Goal: Information Seeking & Learning: Find specific fact

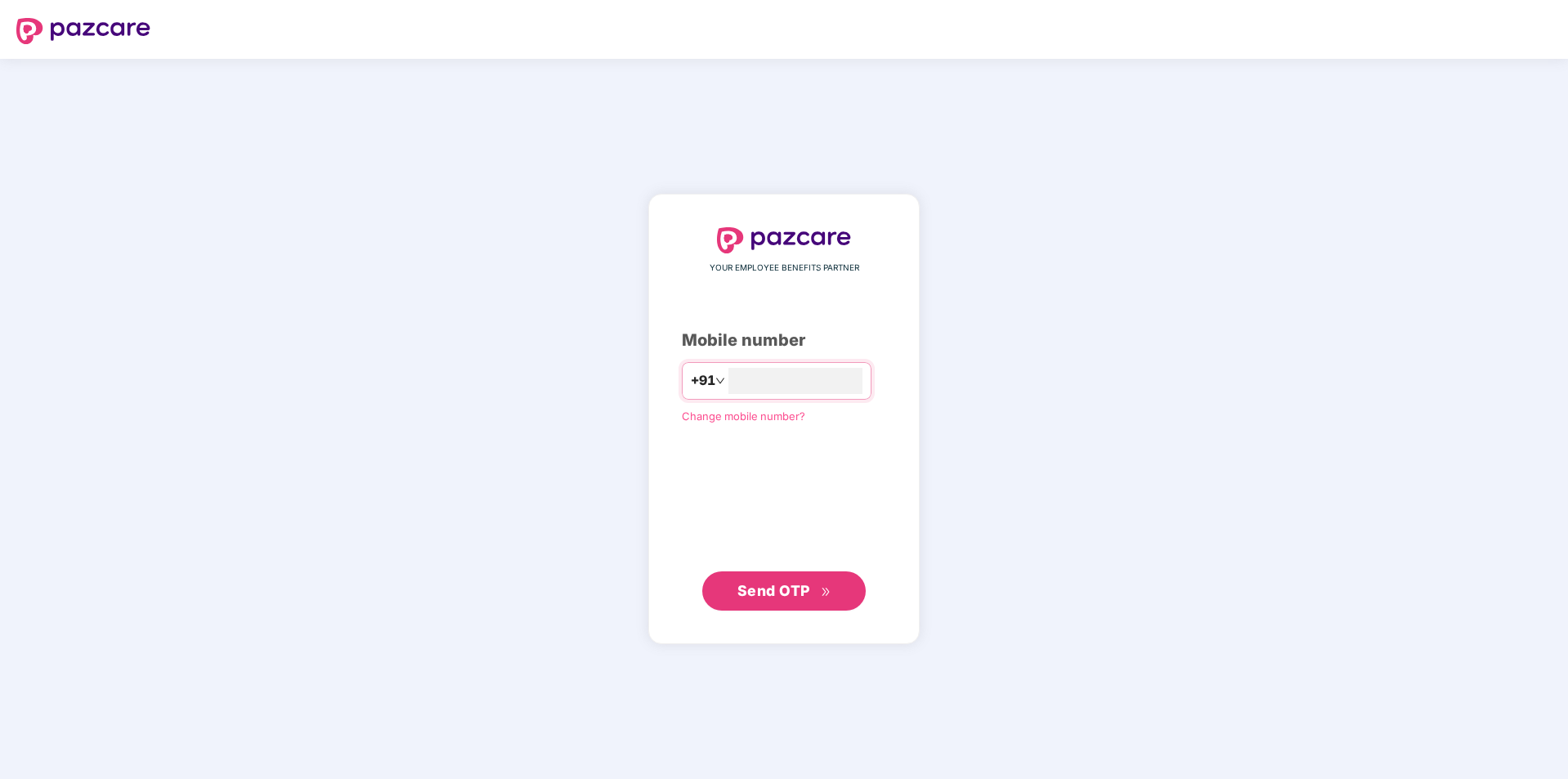
type input "**********"
click at [812, 599] on span "Send OTP" at bounding box center [784, 591] width 94 height 23
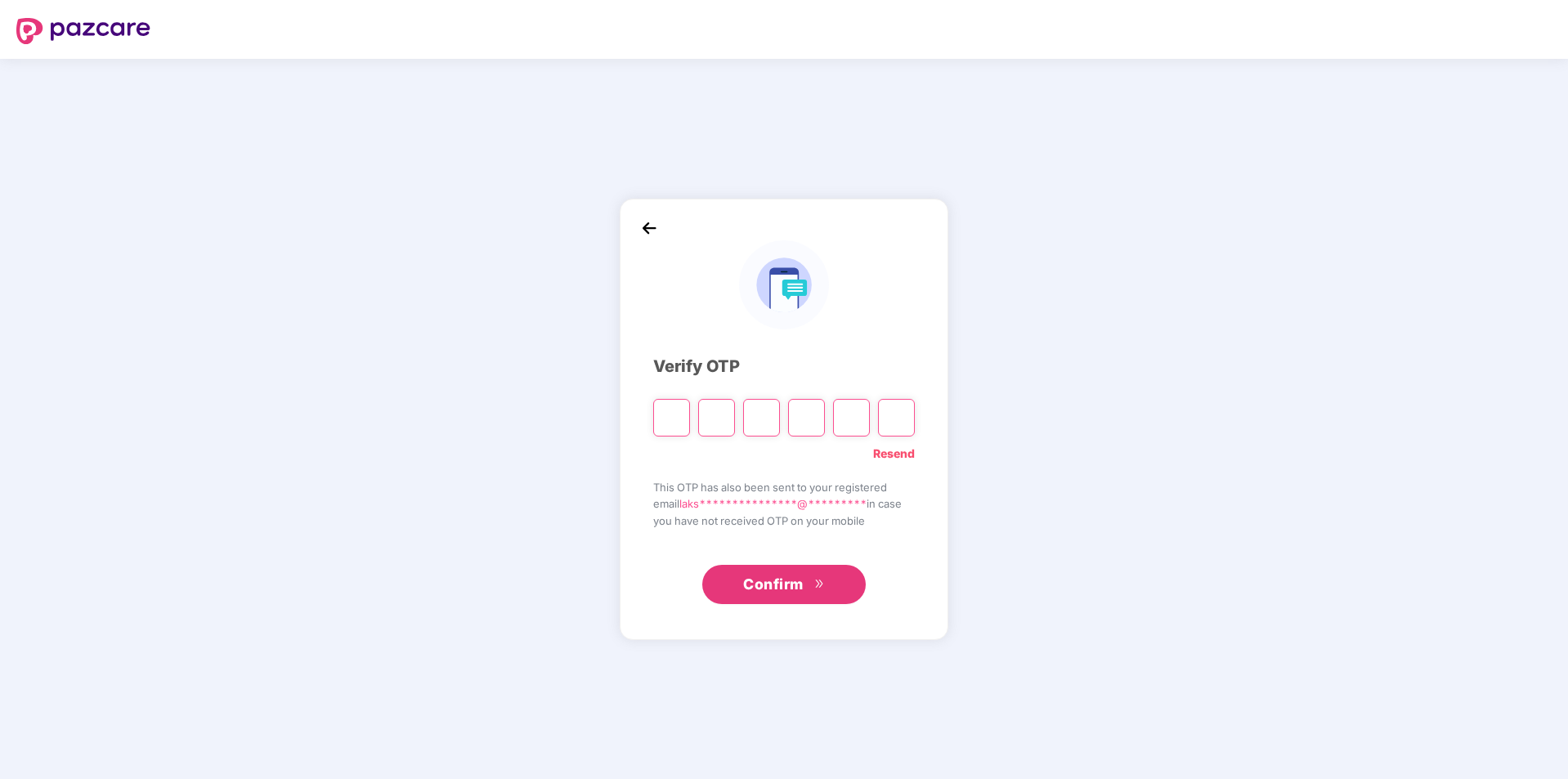
type input "*"
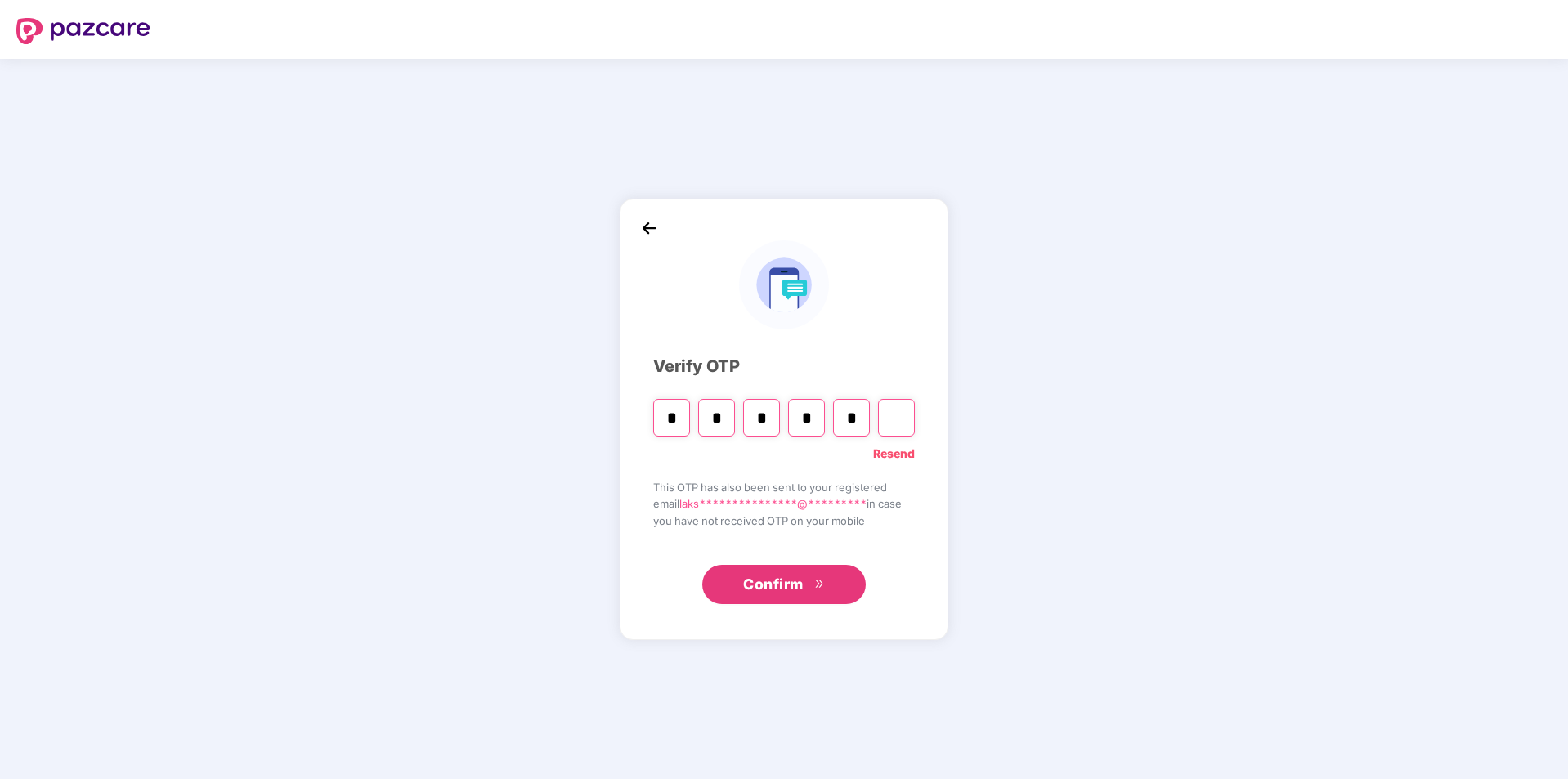
type input "*"
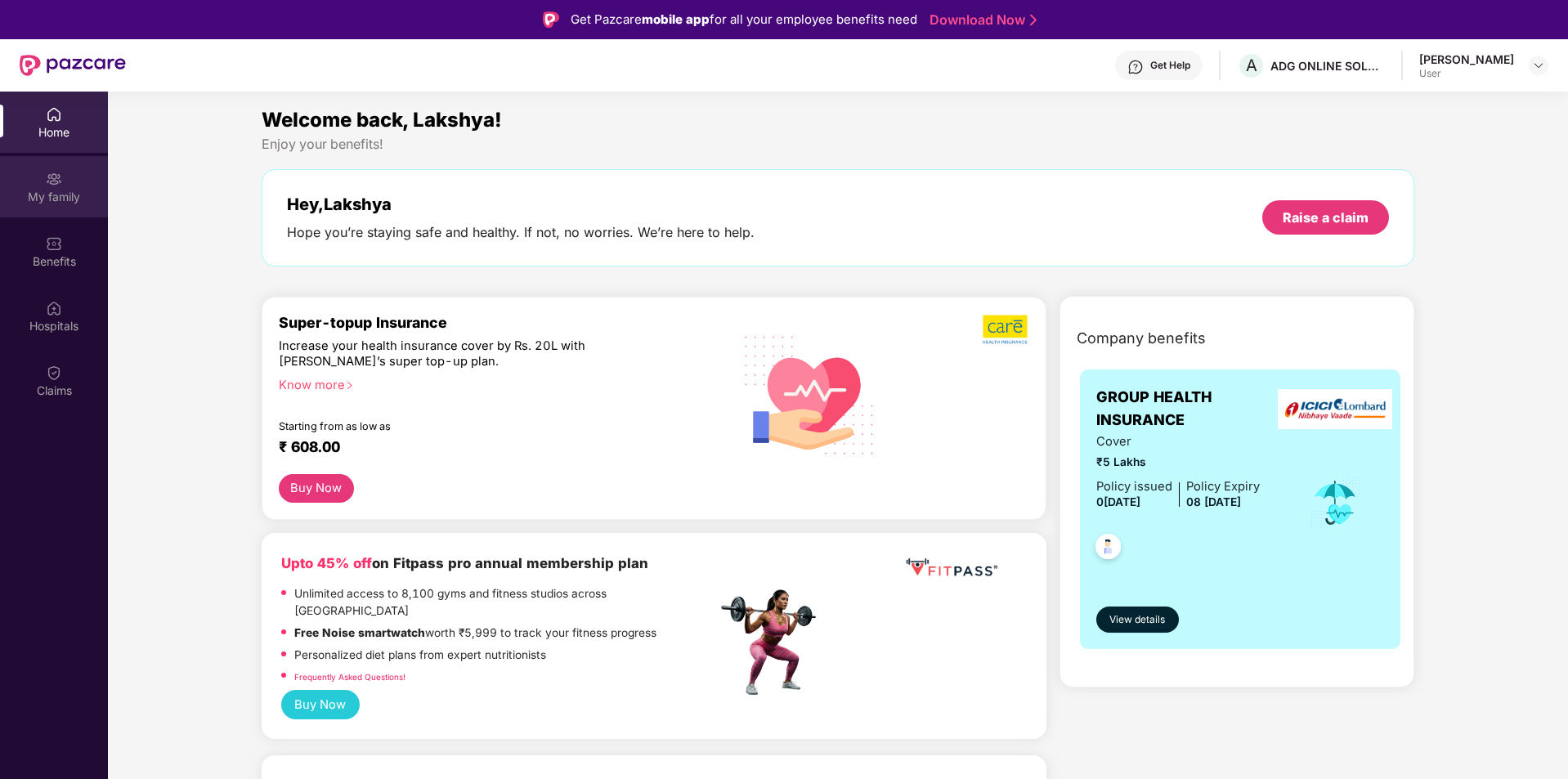
click at [67, 174] on div "My family" at bounding box center [53, 187] width 107 height 61
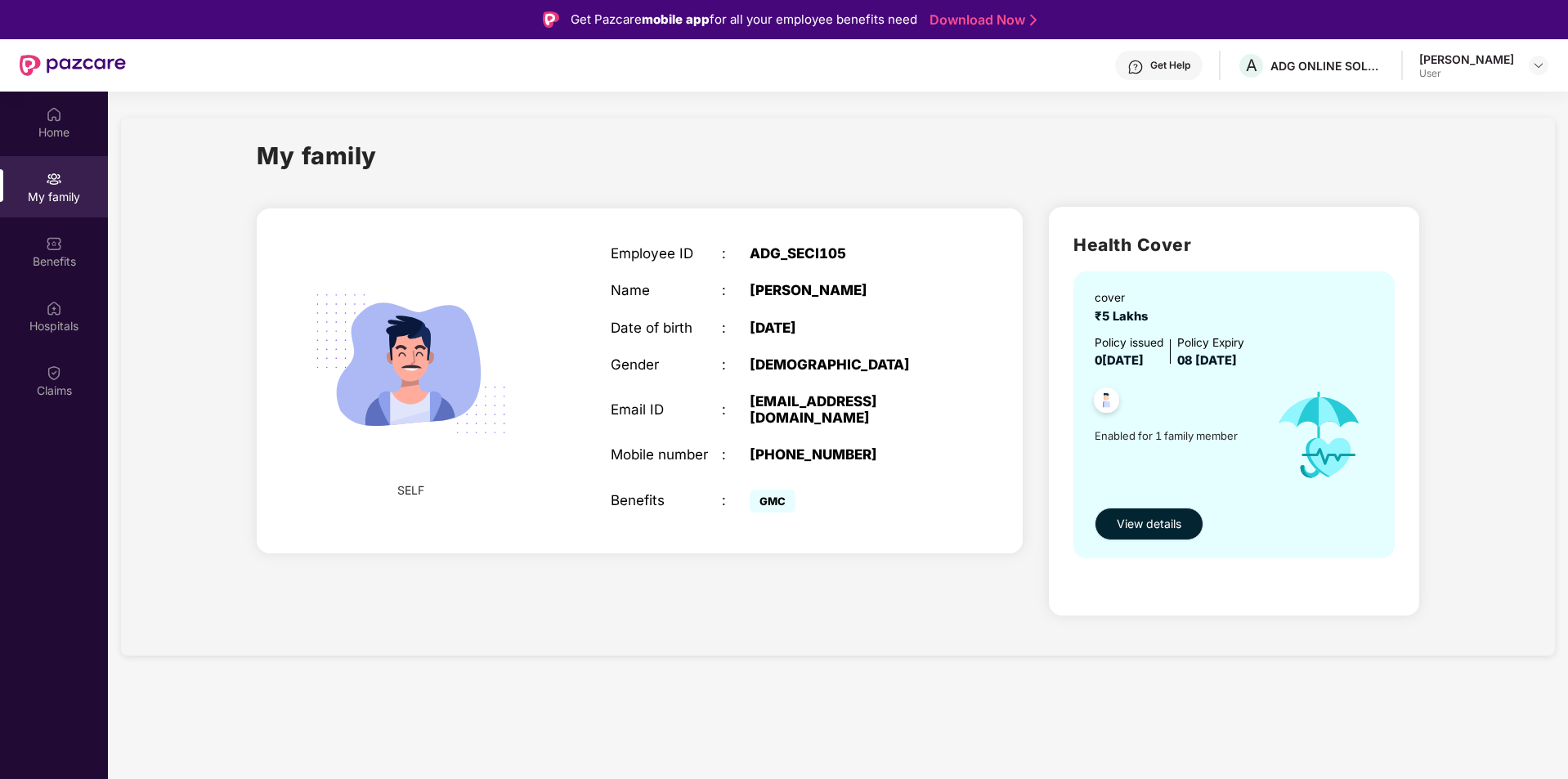
click at [1129, 523] on span "View details" at bounding box center [1149, 524] width 65 height 18
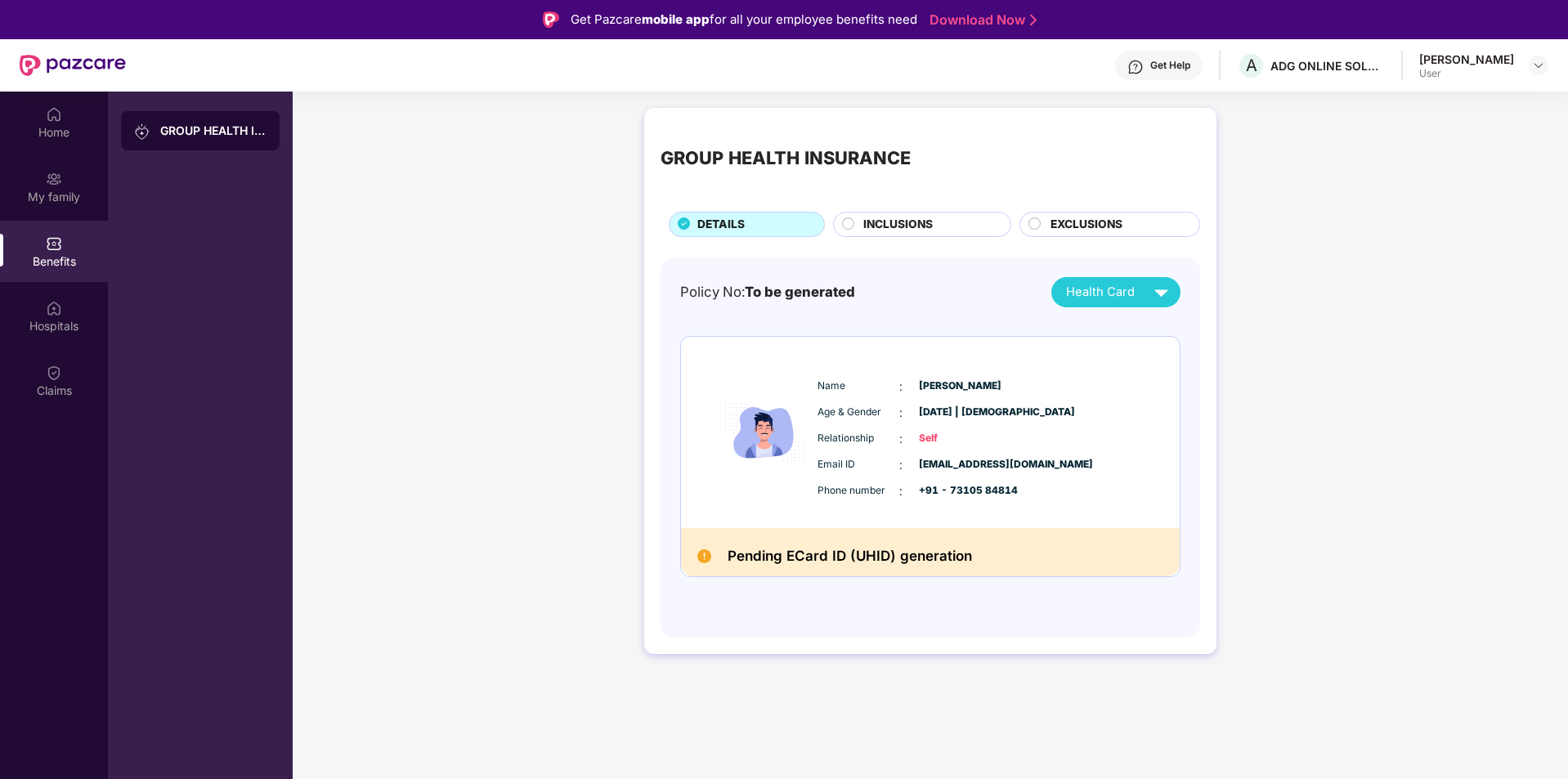
click at [1078, 219] on span "EXCLUSIONS" at bounding box center [1086, 225] width 72 height 18
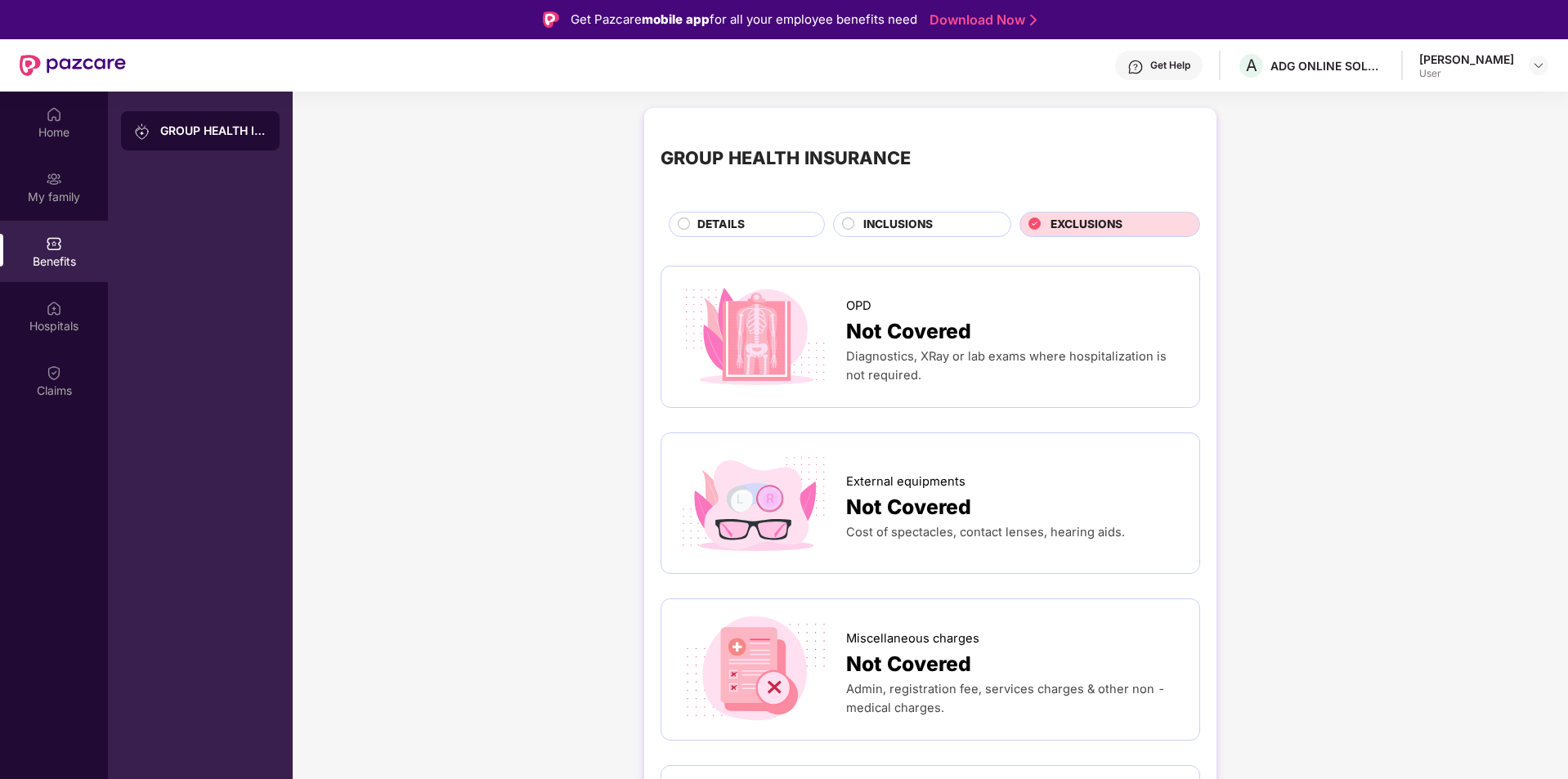
click at [951, 218] on div "INCLUSIONS" at bounding box center [928, 226] width 147 height 20
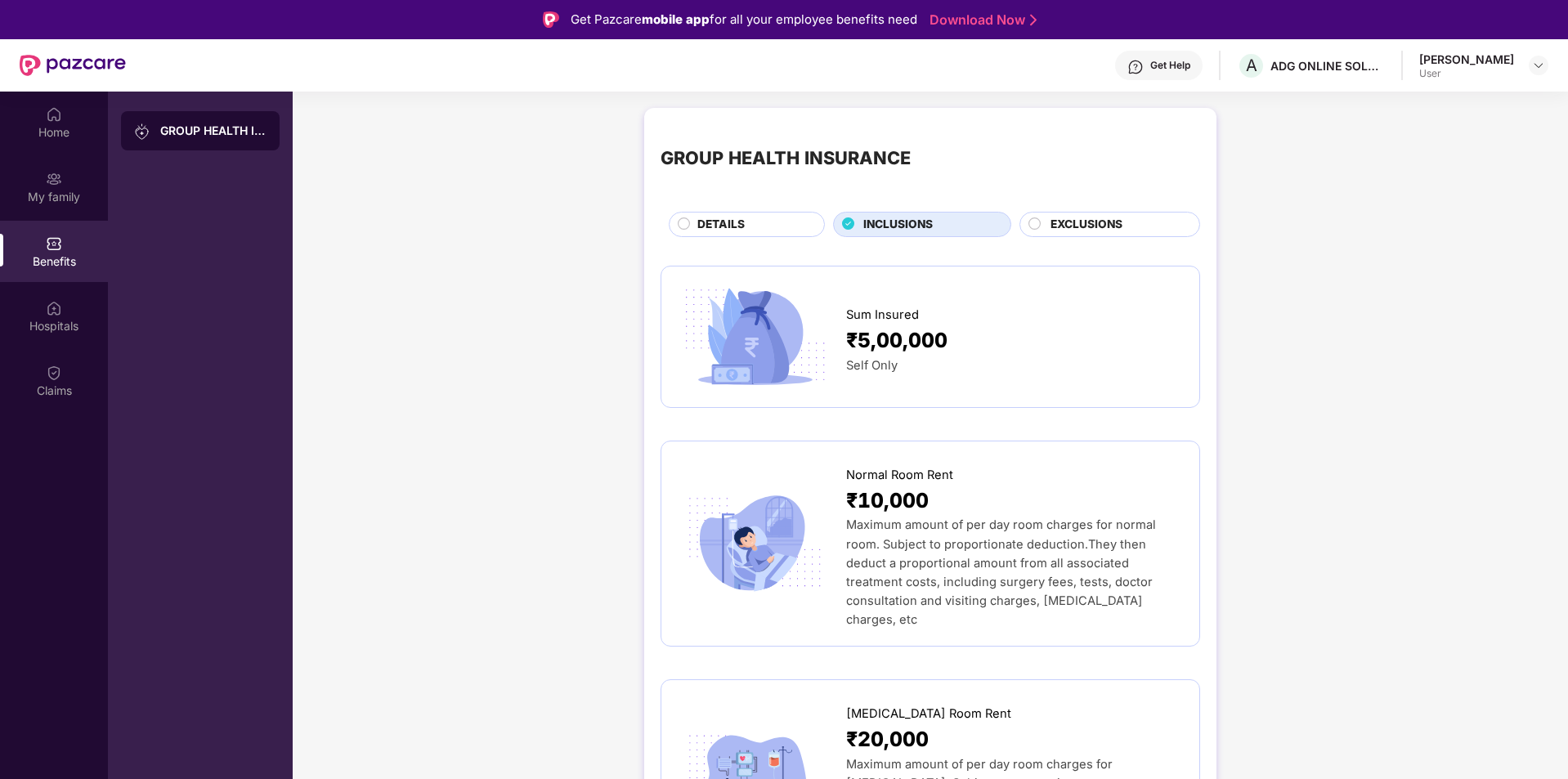
click at [756, 230] on div "DETAILS" at bounding box center [752, 226] width 127 height 20
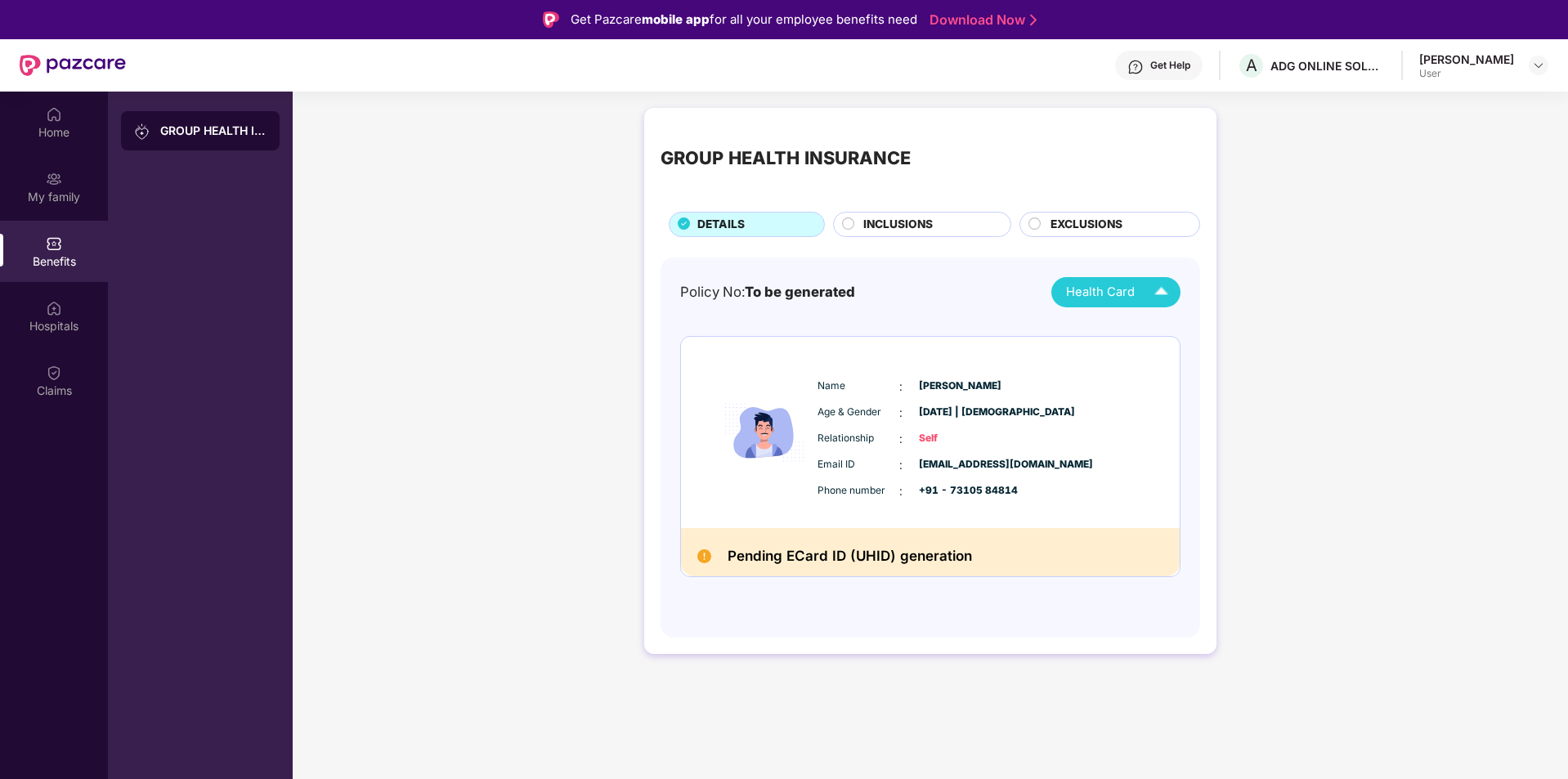
click at [1147, 298] on img at bounding box center [1161, 292] width 28 height 28
click at [1241, 425] on div "GROUP HEALTH INSURANCE DETAILS INCLUSIONS EXCLUSIONS Policy No: To be generated…" at bounding box center [929, 388] width 1275 height 578
click at [1120, 326] on div "[PERSON_NAME]" at bounding box center [1114, 330] width 107 height 18
click at [72, 321] on div "Hospitals" at bounding box center [53, 326] width 107 height 16
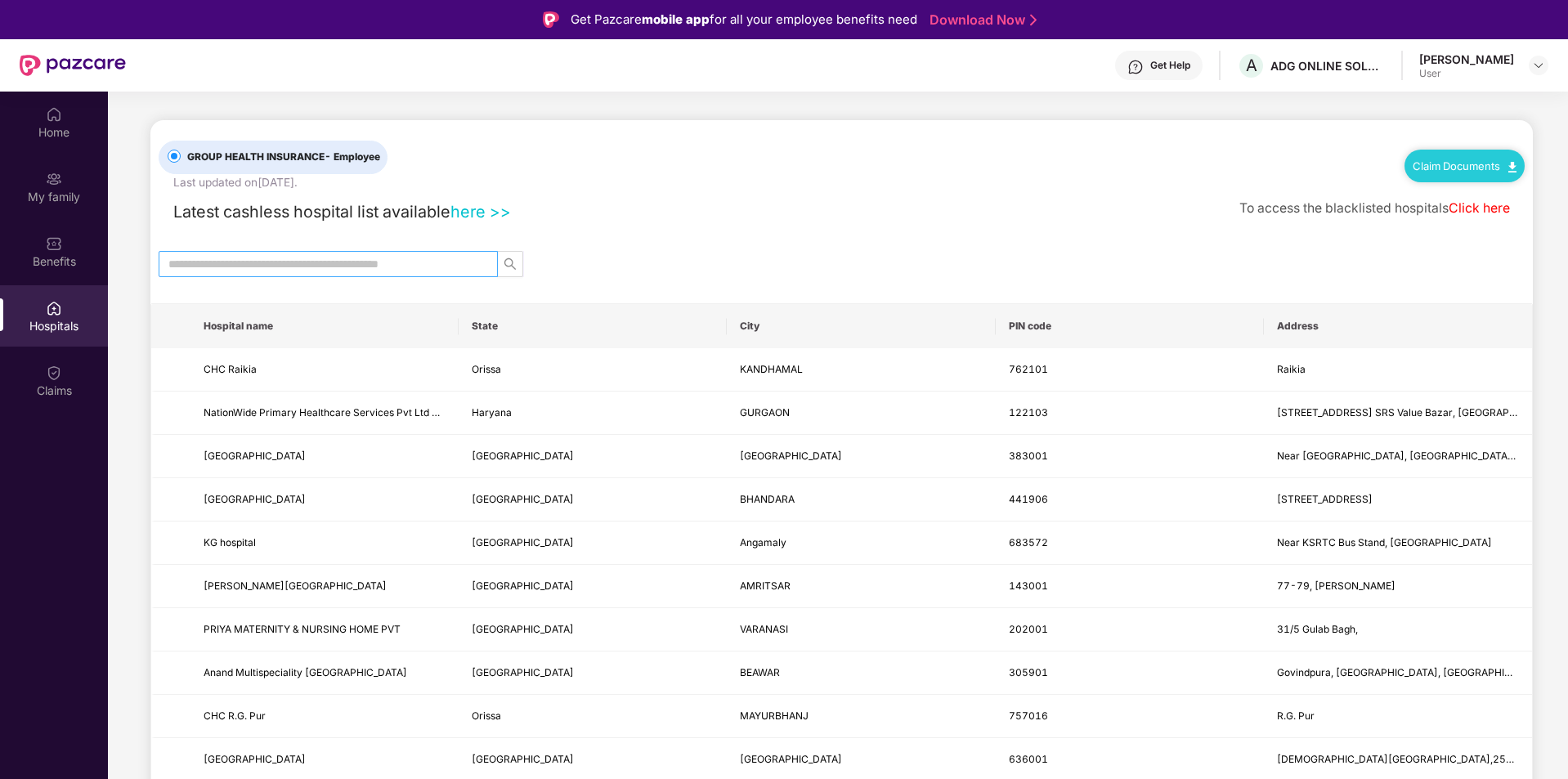
click at [296, 265] on input "text" at bounding box center [322, 264] width 306 height 18
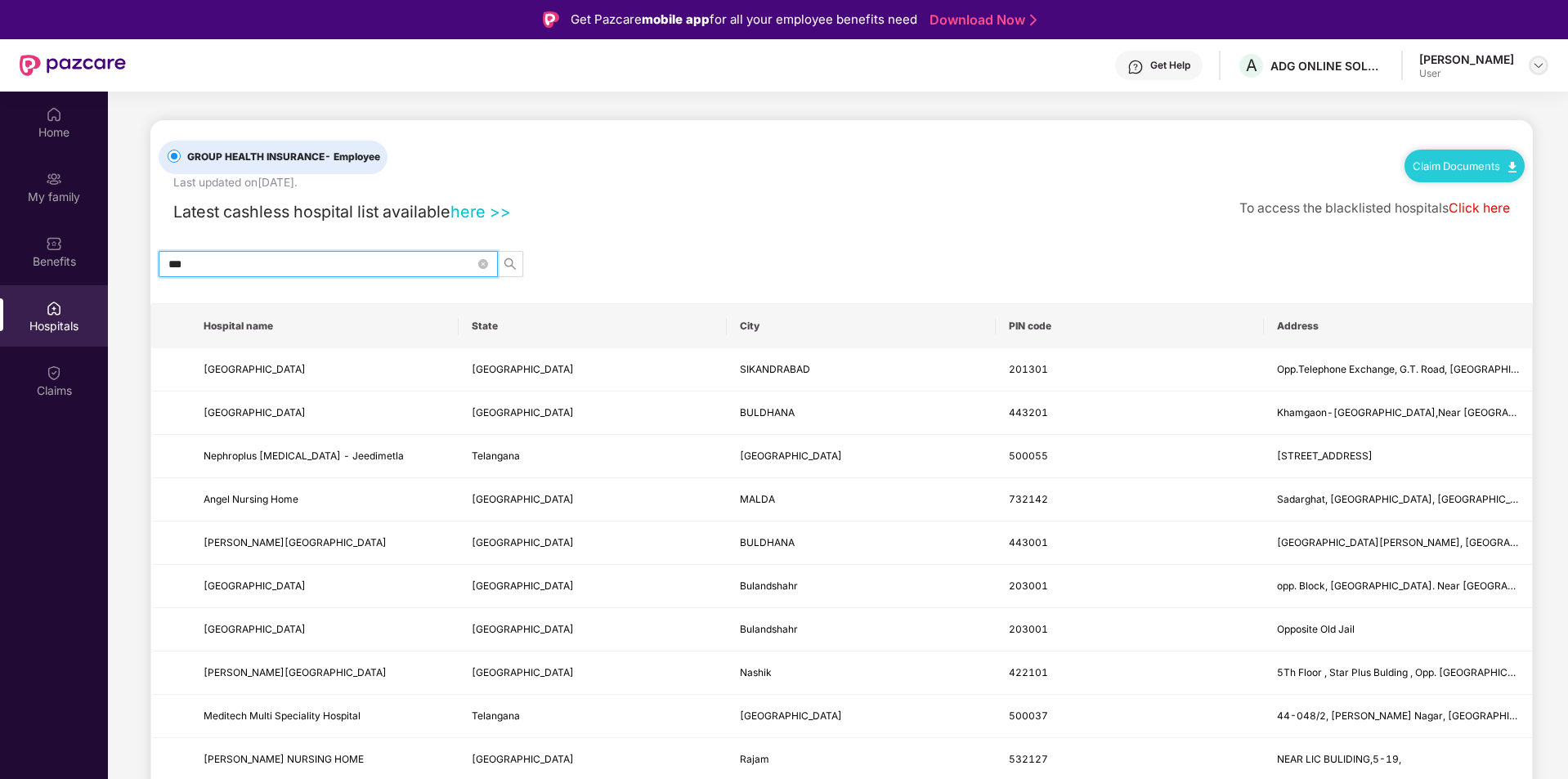
type input "***"
click at [1540, 65] on img at bounding box center [1538, 65] width 13 height 13
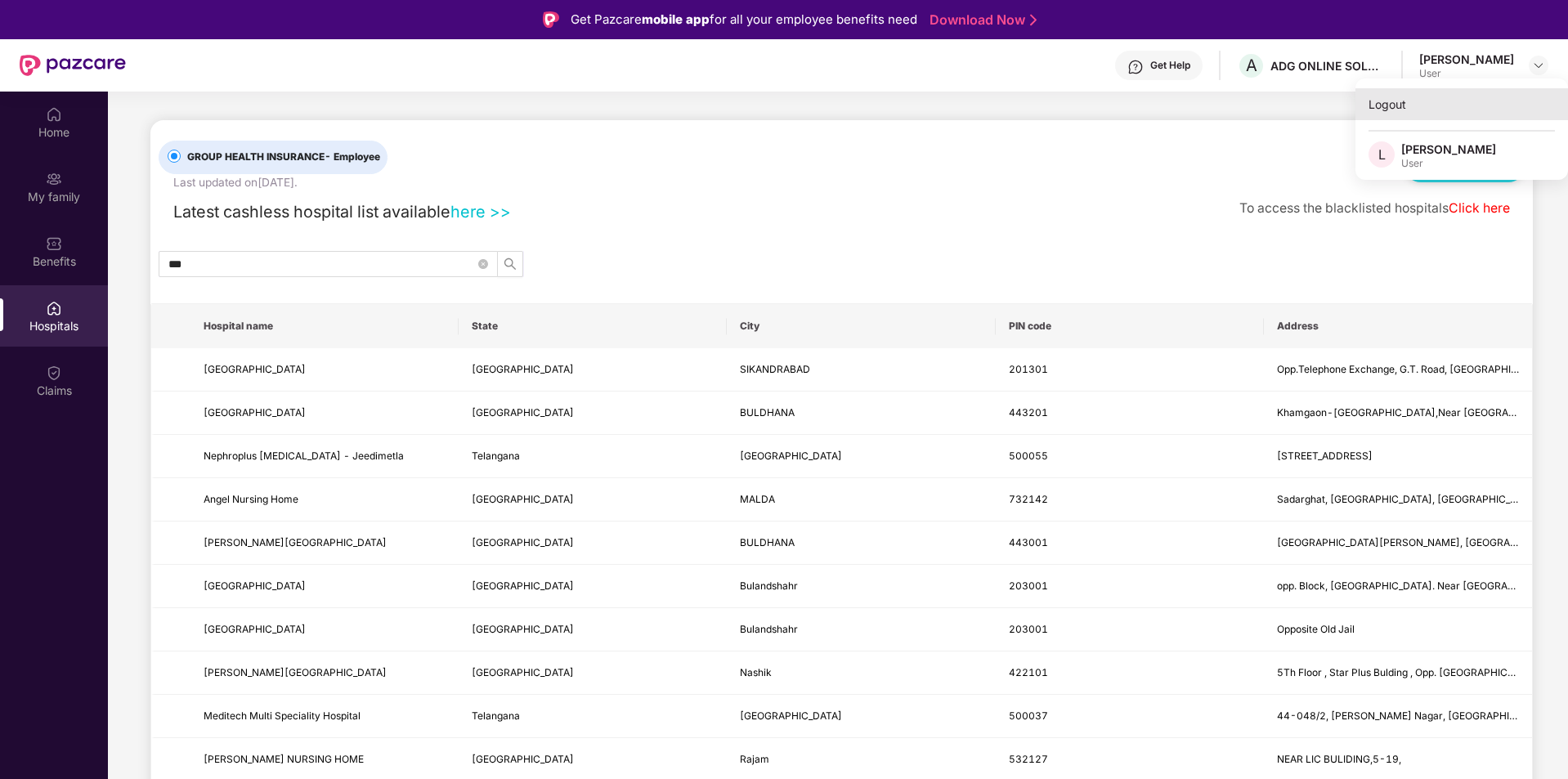
click at [1389, 108] on div "Logout" at bounding box center [1461, 104] width 212 height 32
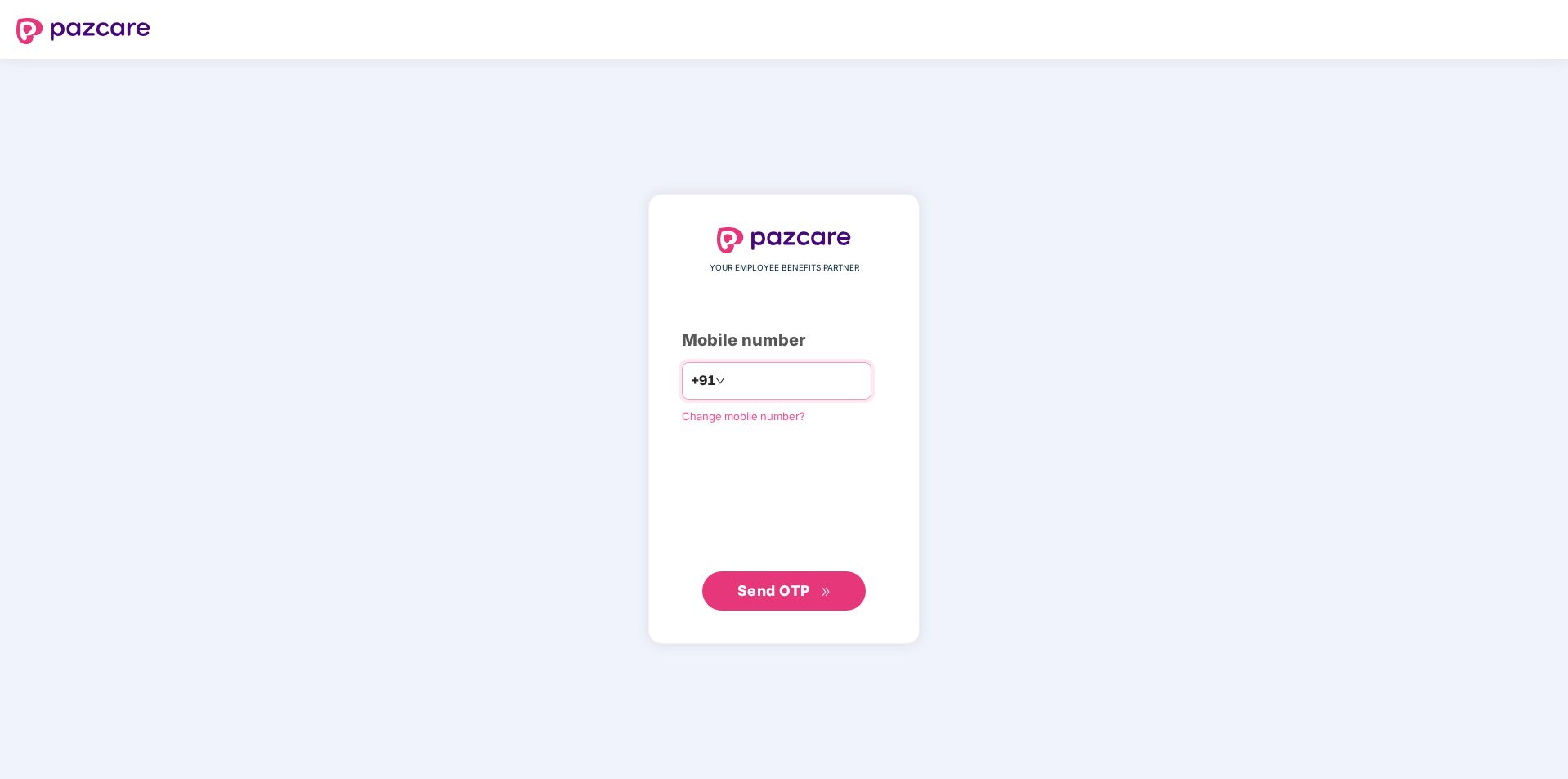
click at [773, 374] on input "number" at bounding box center [795, 380] width 134 height 26
type input "**********"
click at [832, 600] on button "Send OTP" at bounding box center [784, 591] width 163 height 39
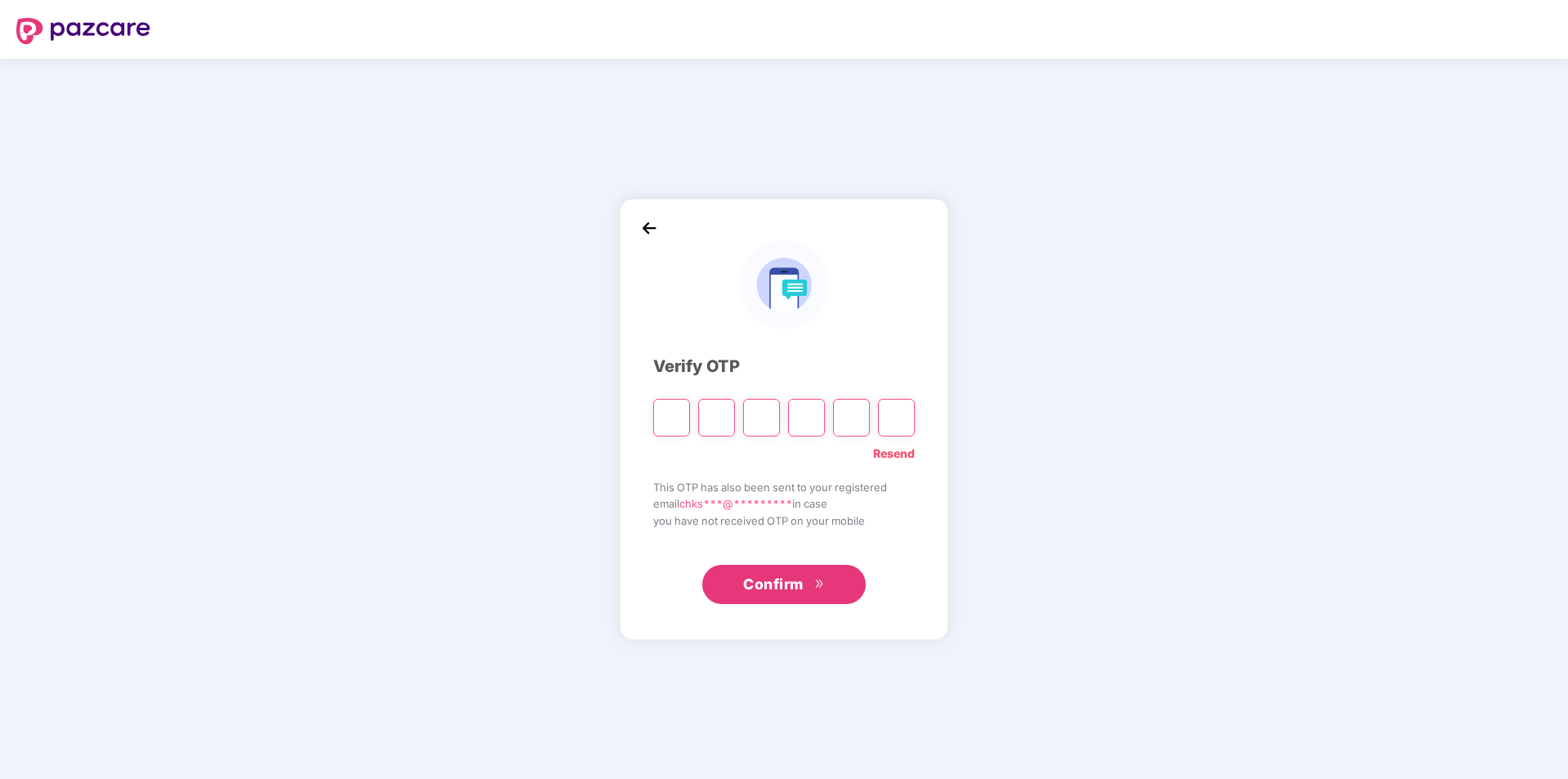
type input "*"
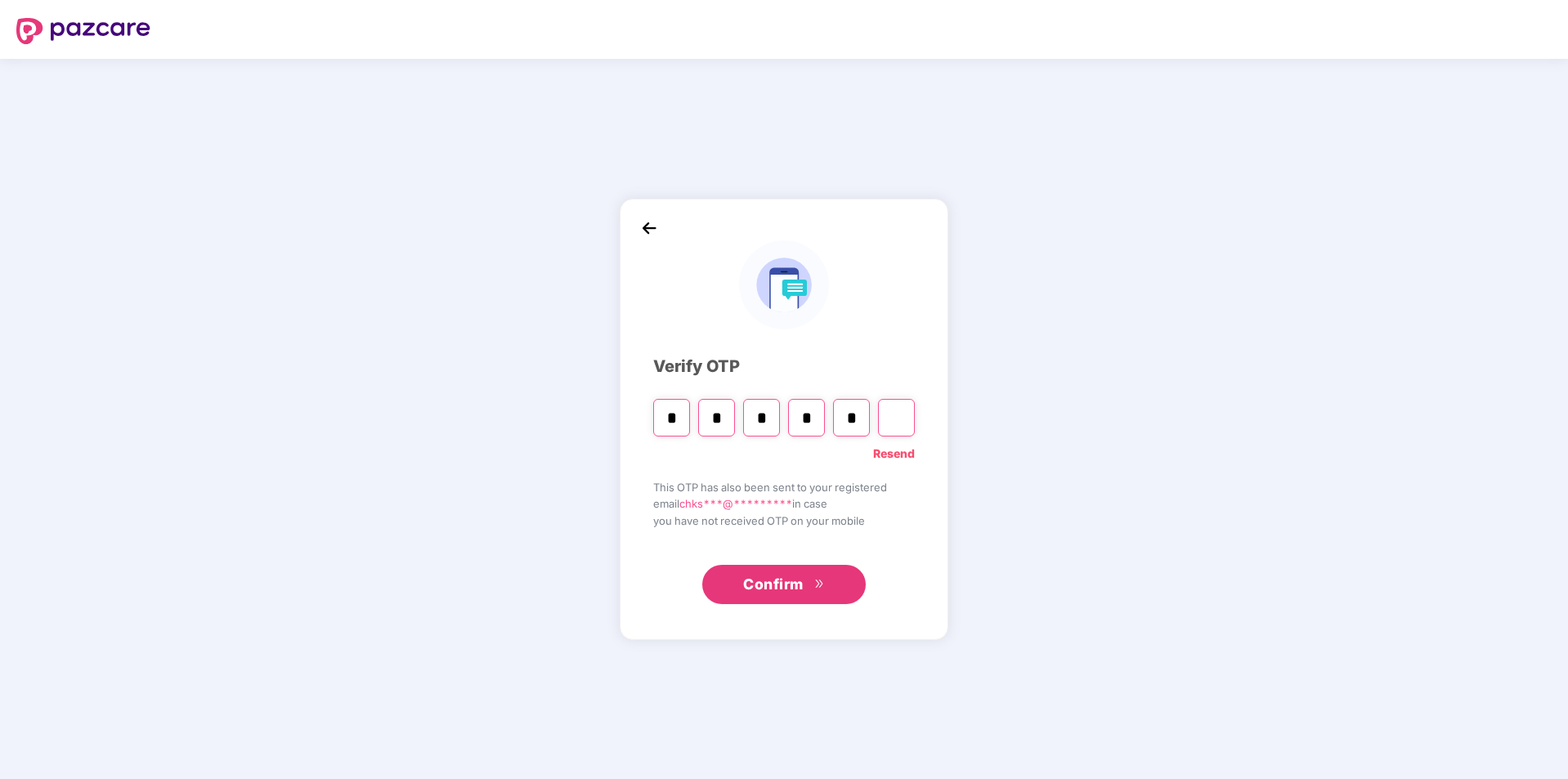
type input "*"
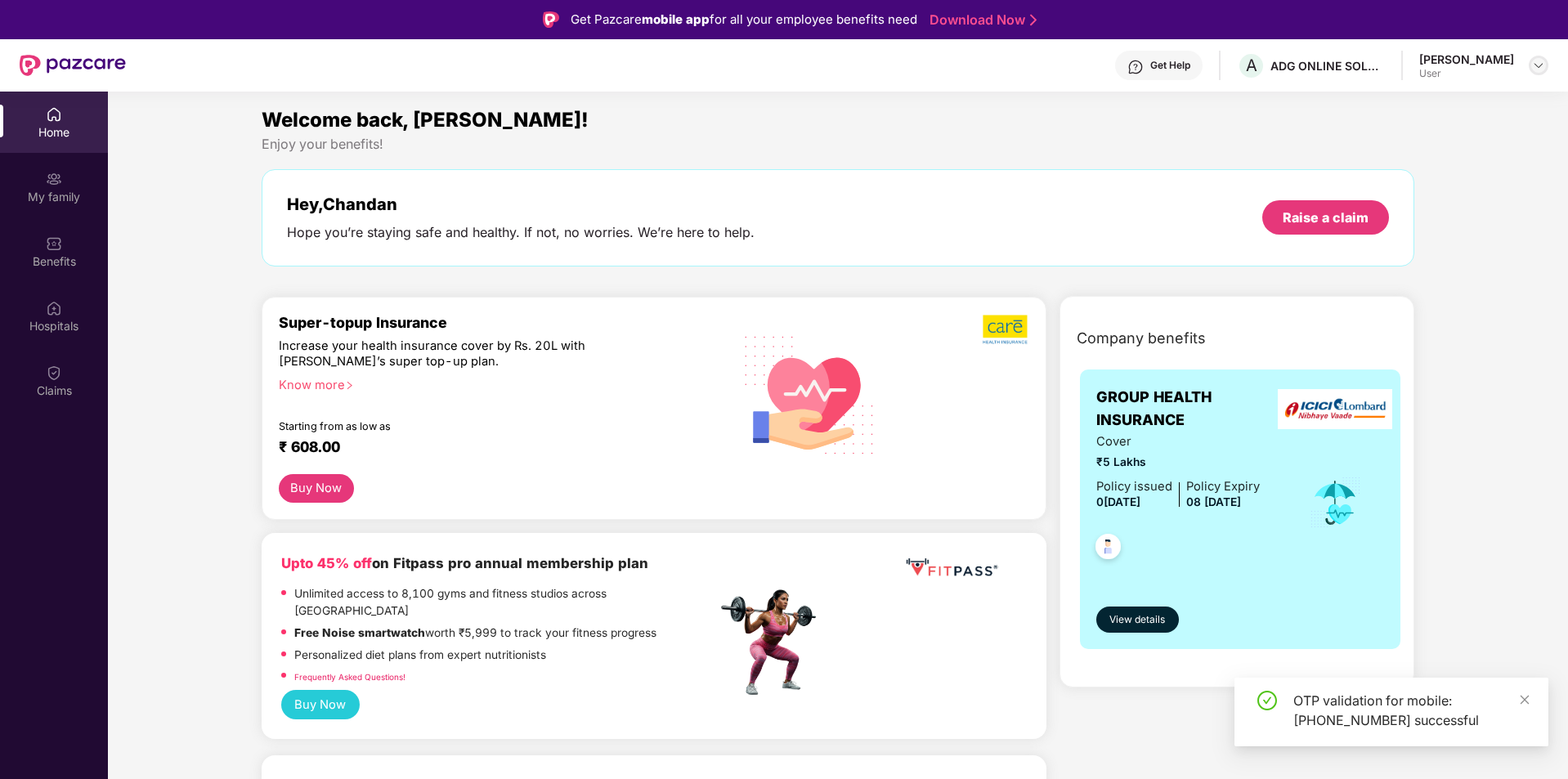
click at [1545, 67] on div at bounding box center [1538, 66] width 20 height 20
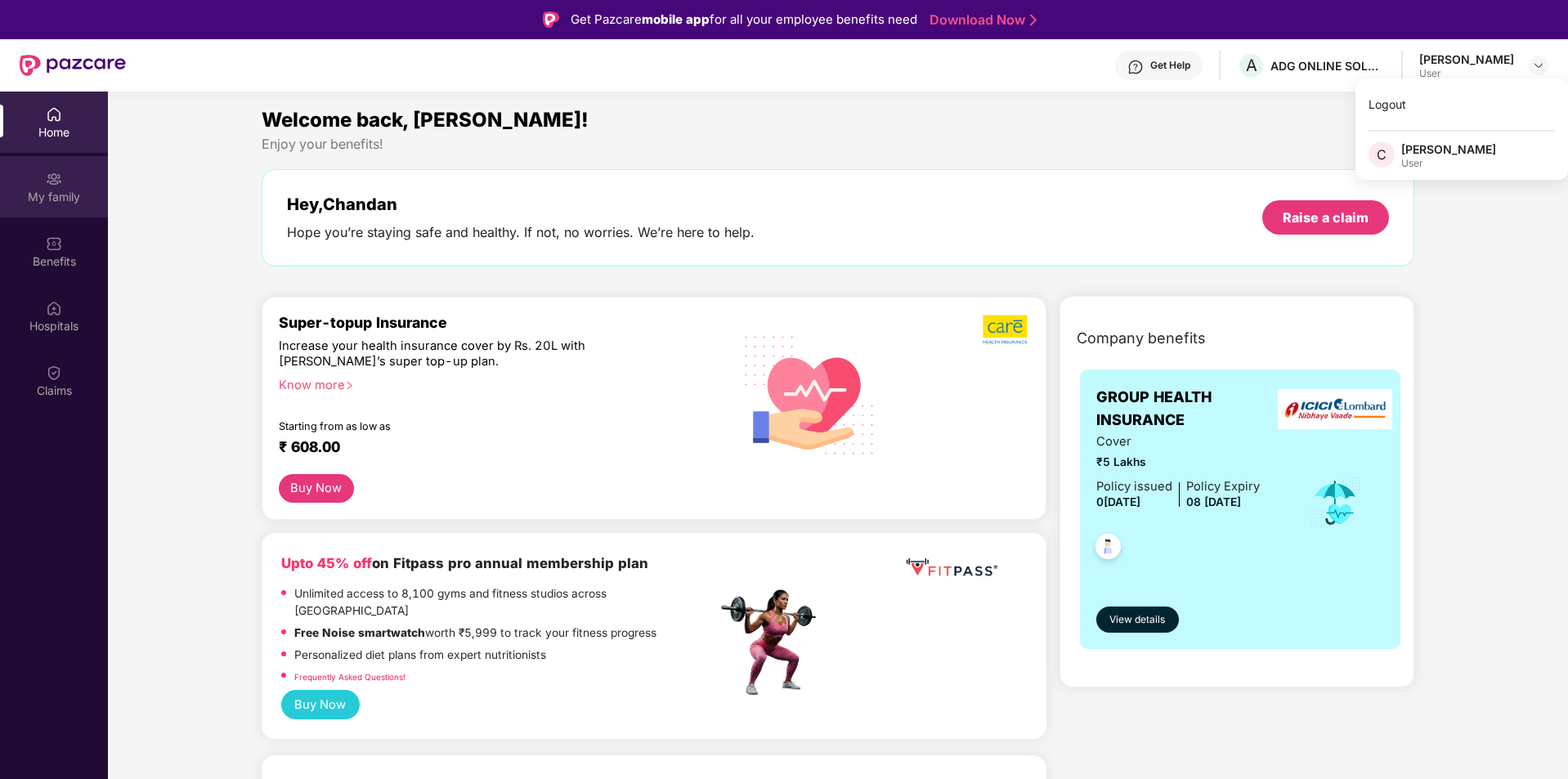
click at [44, 193] on div "My family" at bounding box center [53, 197] width 107 height 16
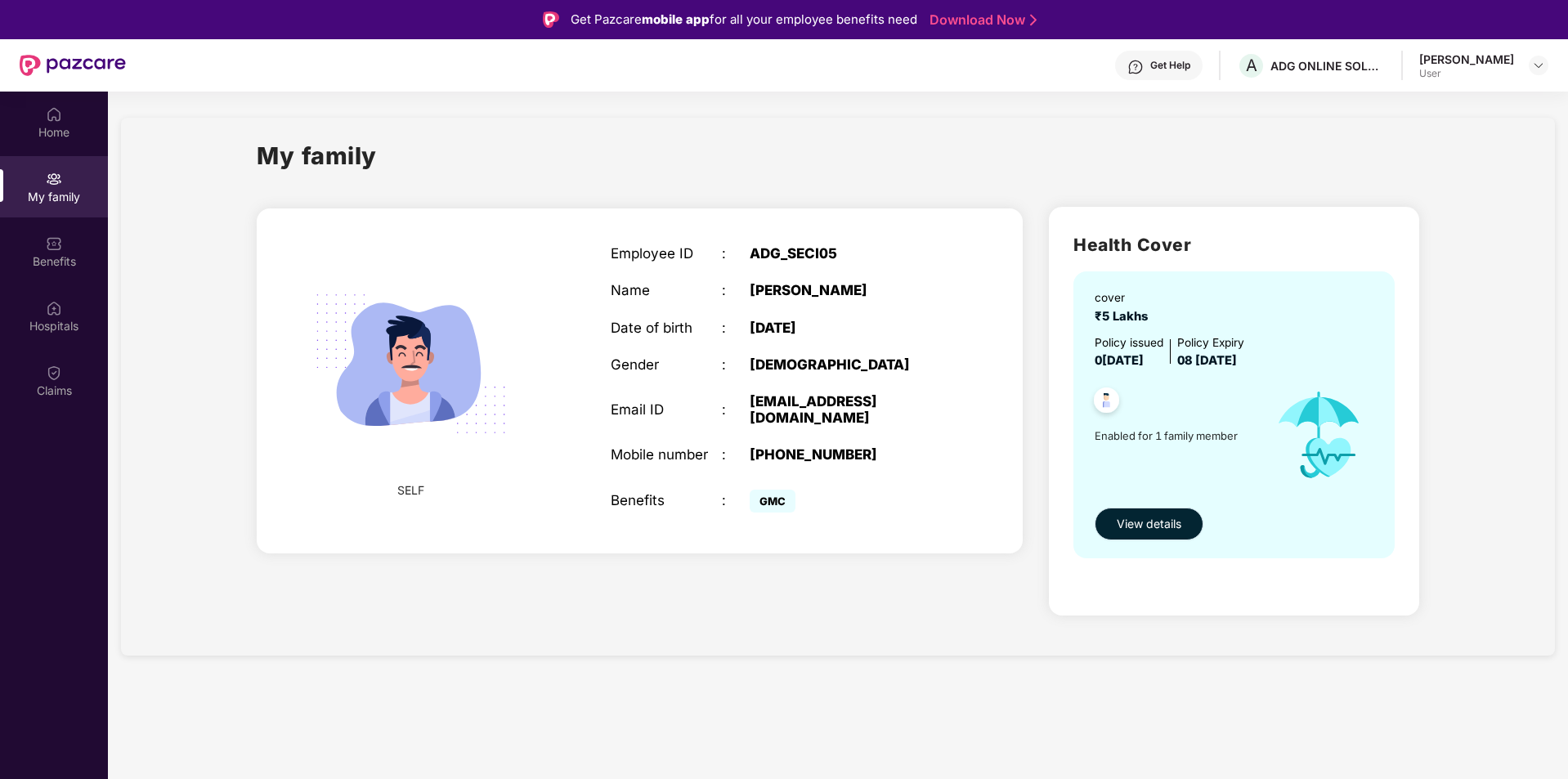
click at [1154, 520] on span "View details" at bounding box center [1149, 524] width 65 height 18
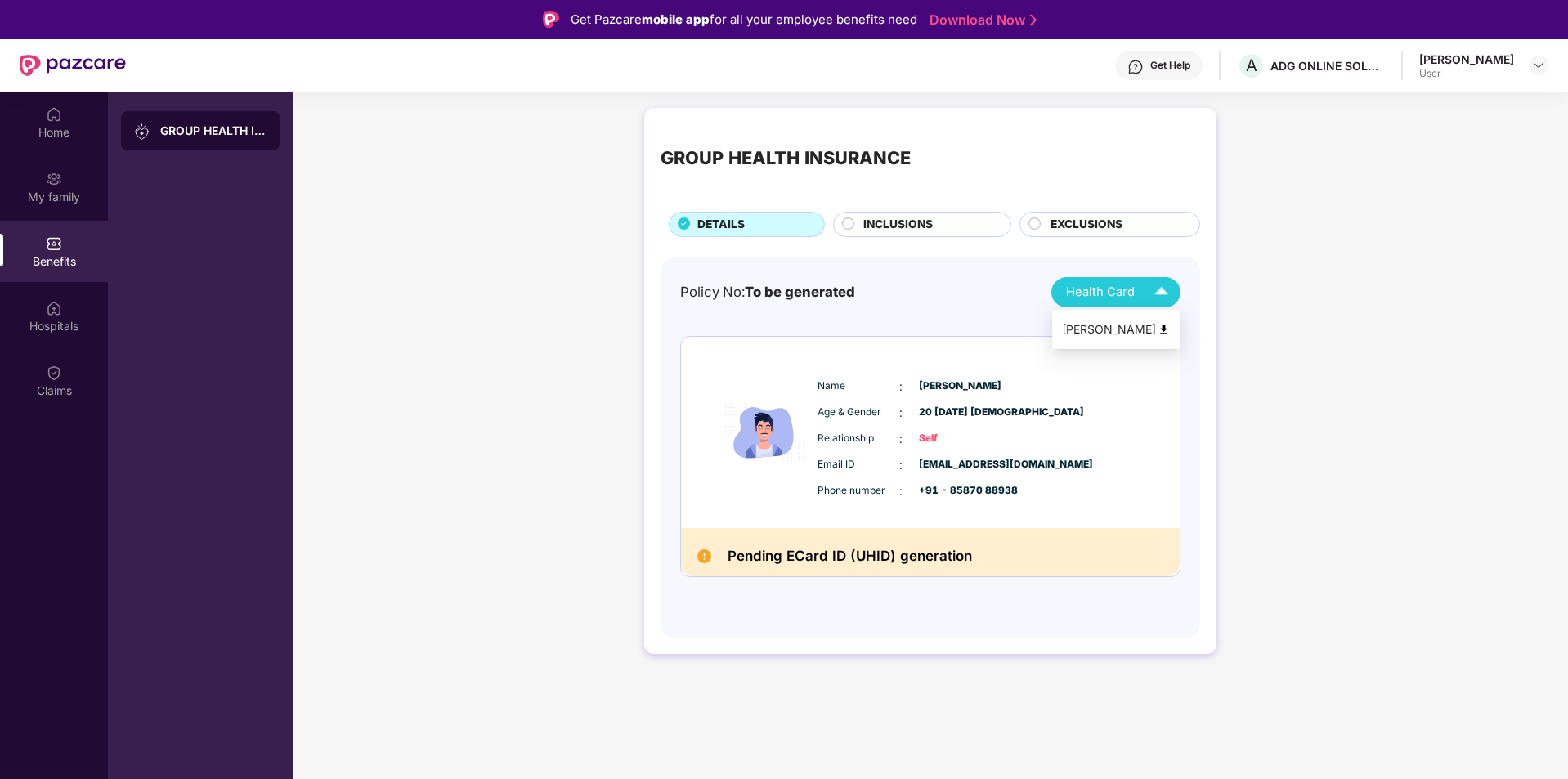
click at [1164, 290] on img at bounding box center [1161, 292] width 28 height 28
click at [1102, 331] on div "[PERSON_NAME]" at bounding box center [1115, 330] width 107 height 18
click at [62, 302] on div "Hospitals" at bounding box center [53, 315] width 107 height 61
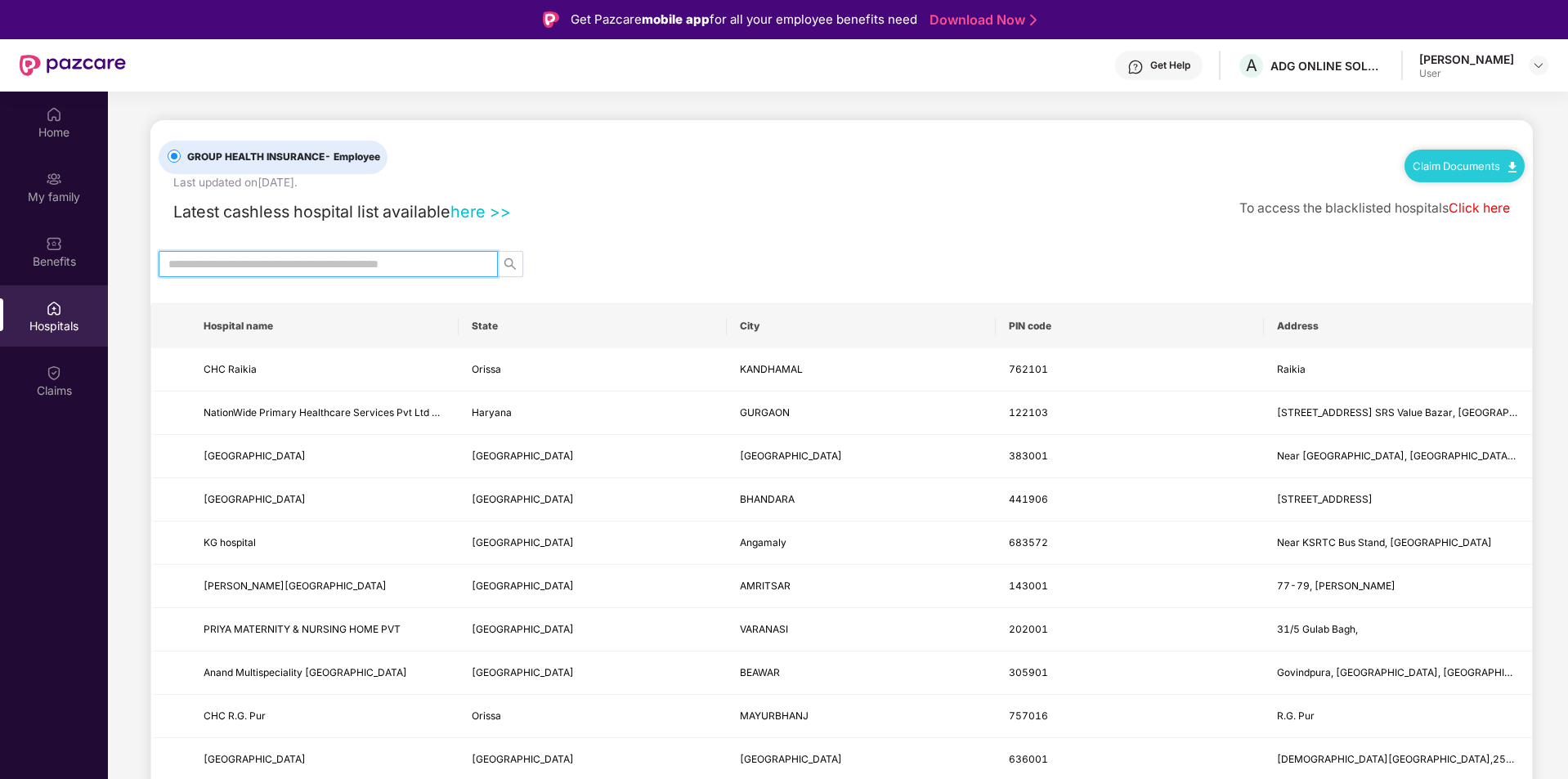
click at [322, 262] on input "text" at bounding box center [322, 264] width 306 height 18
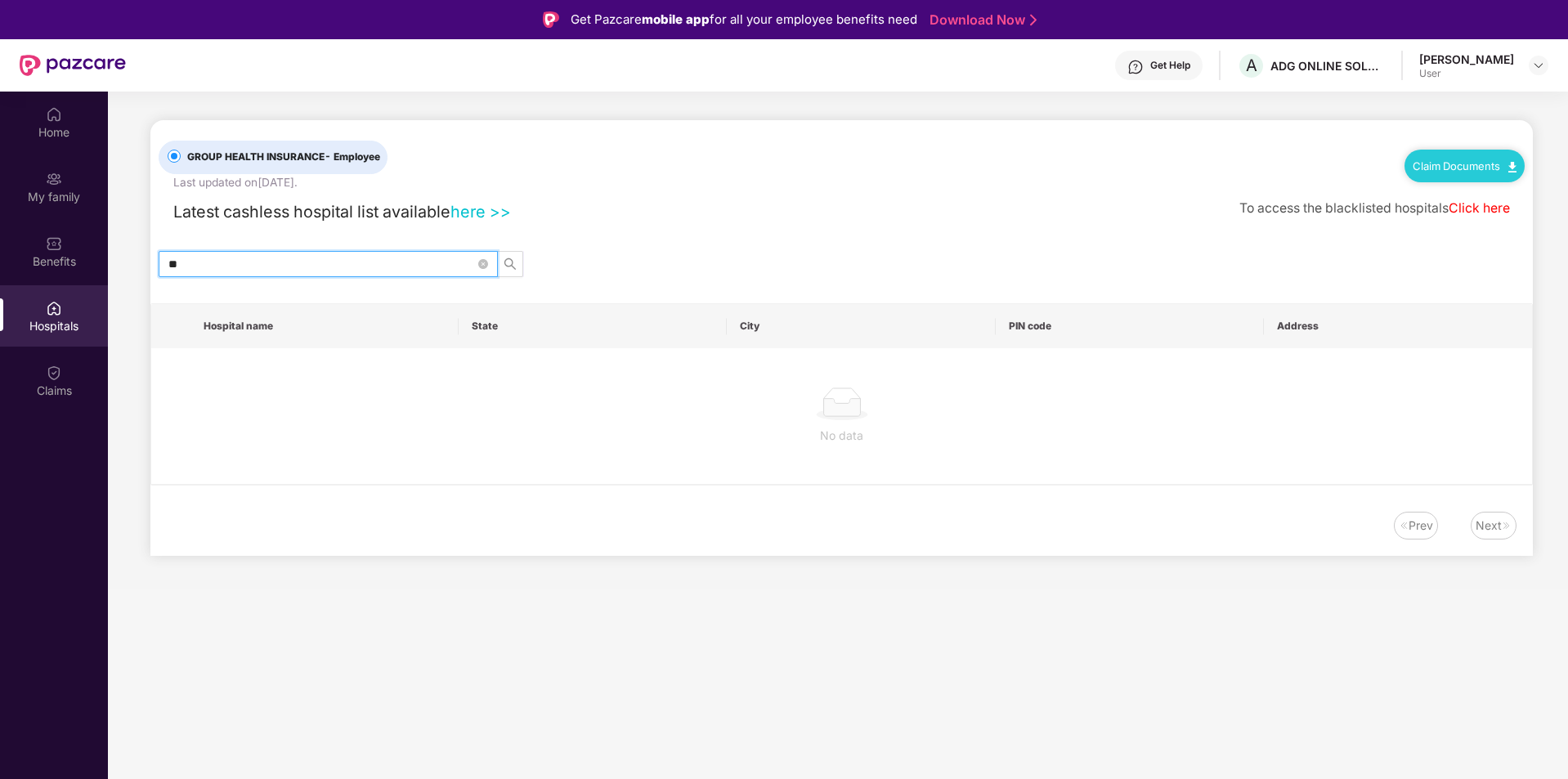
type input "*"
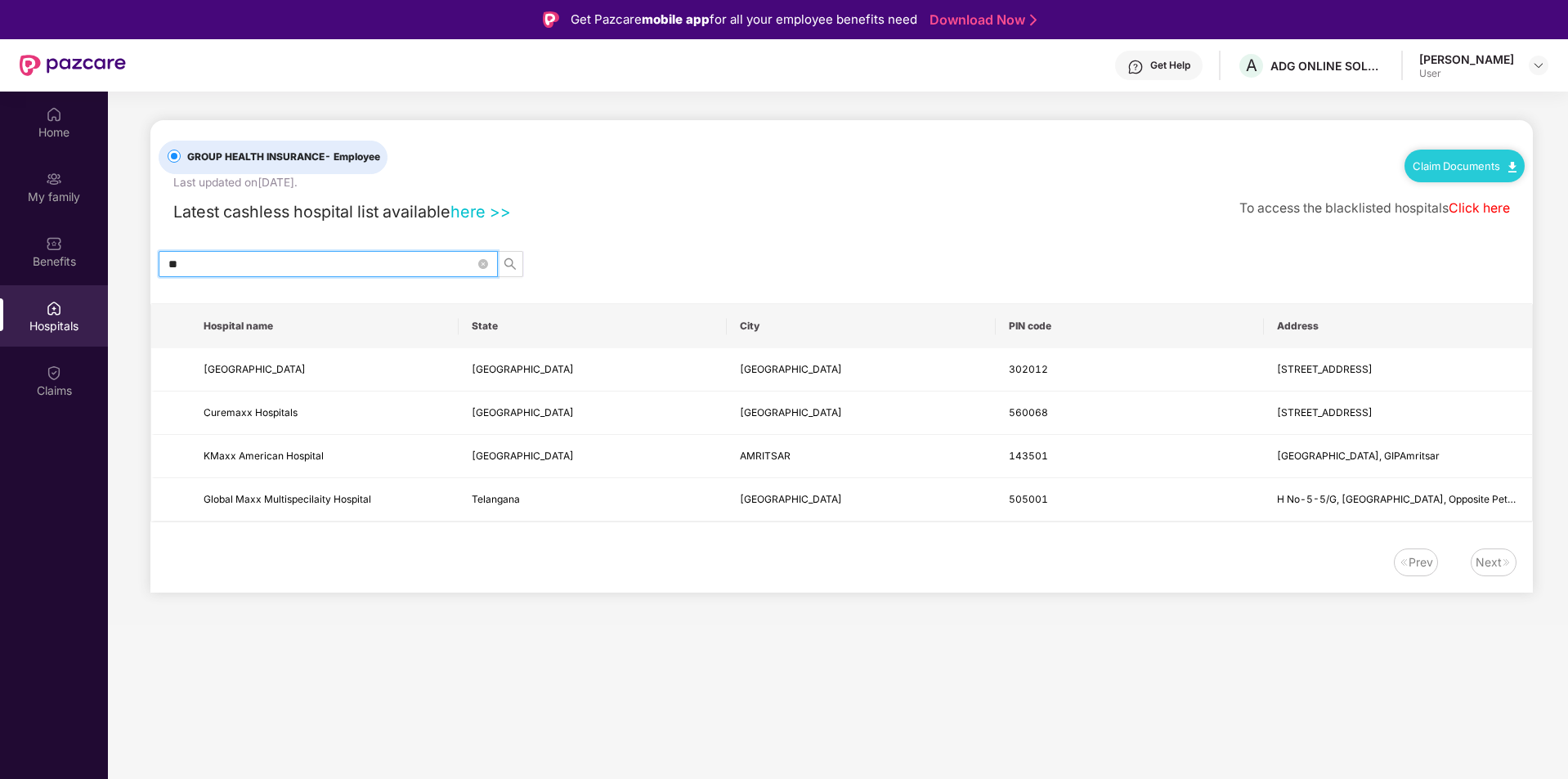
type input "*"
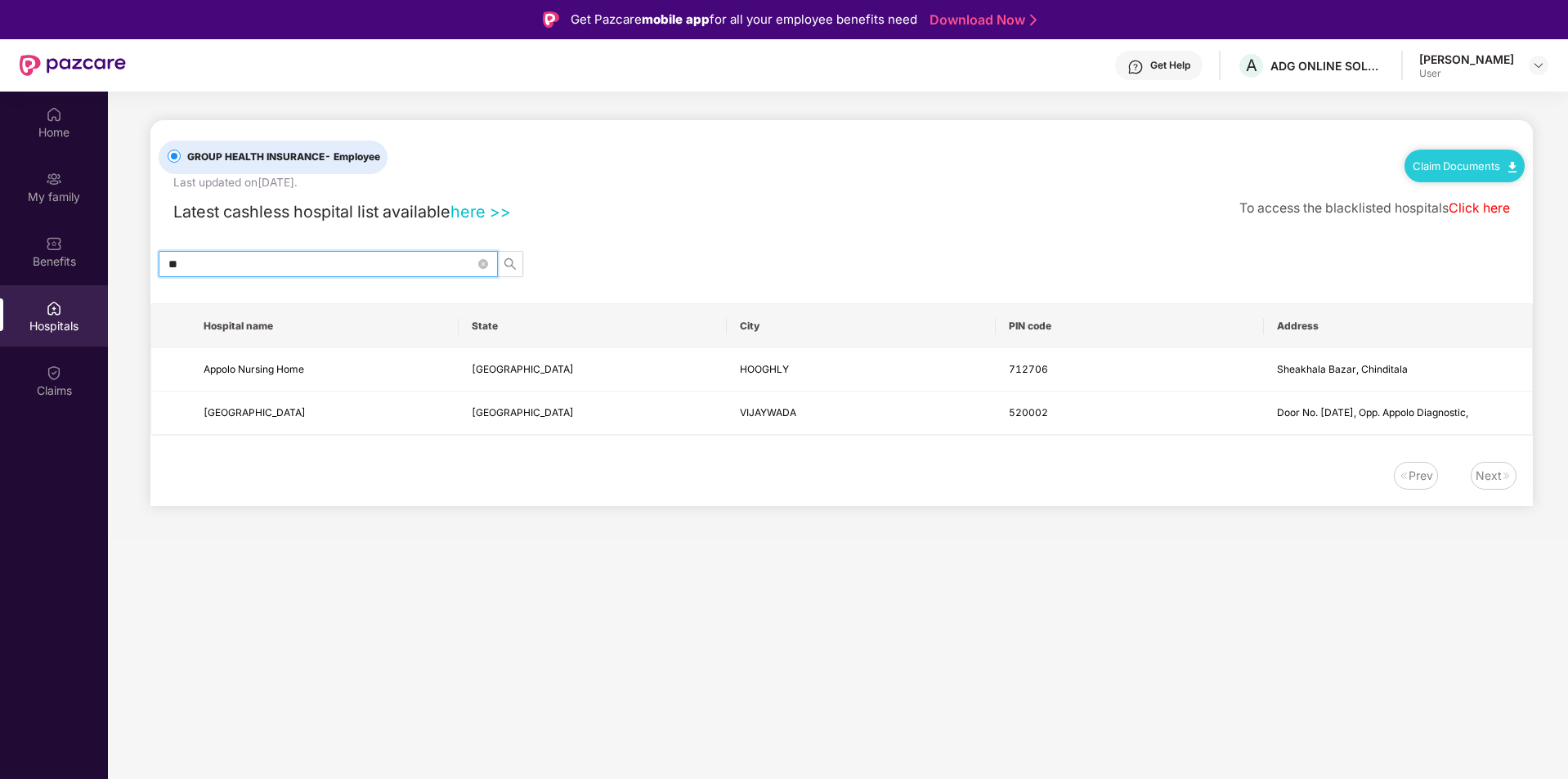
type input "*"
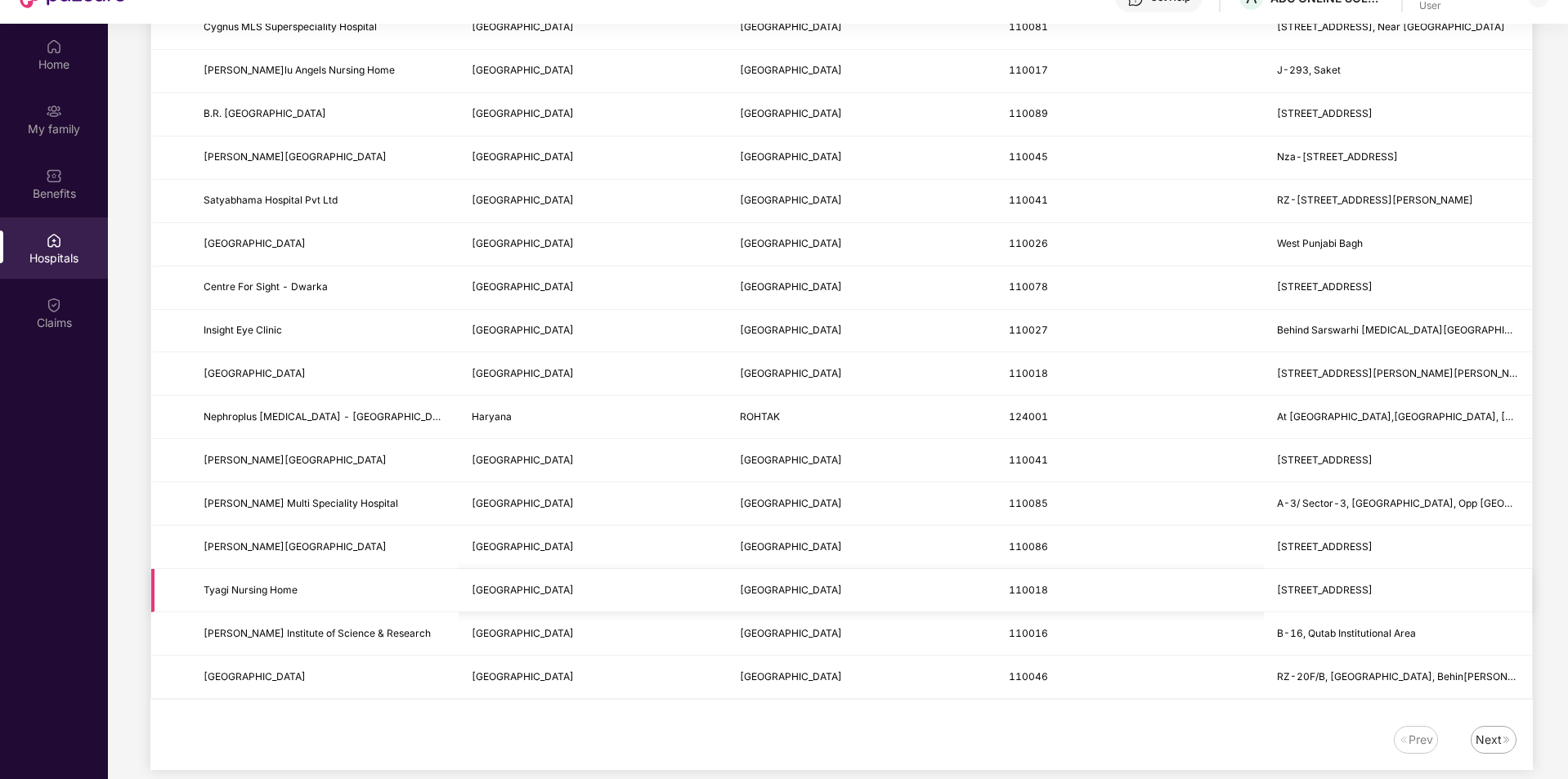
scroll to position [91, 0]
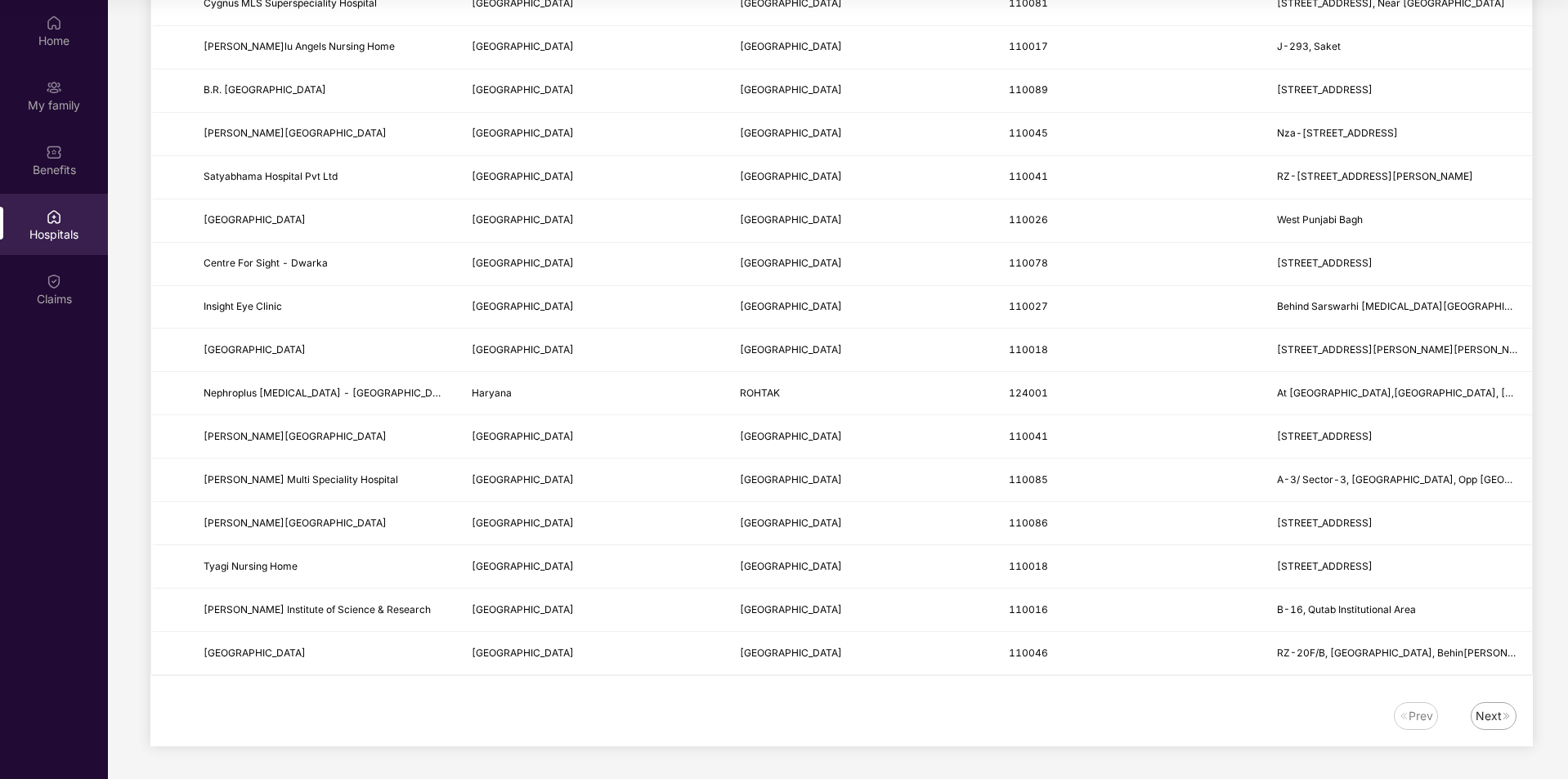
type input "*****"
click at [1497, 713] on div "Next" at bounding box center [1488, 716] width 26 height 18
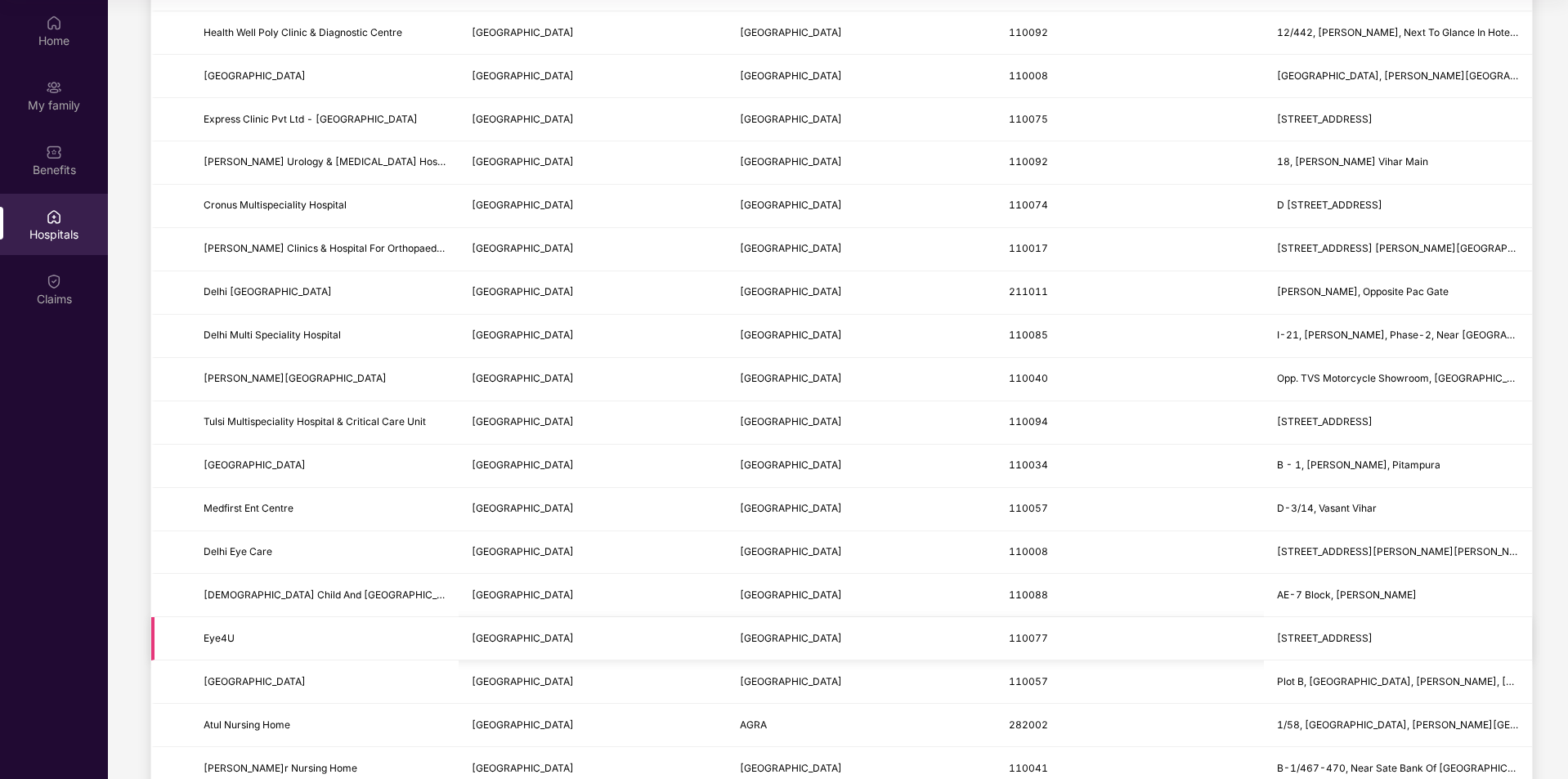
scroll to position [1745, 0]
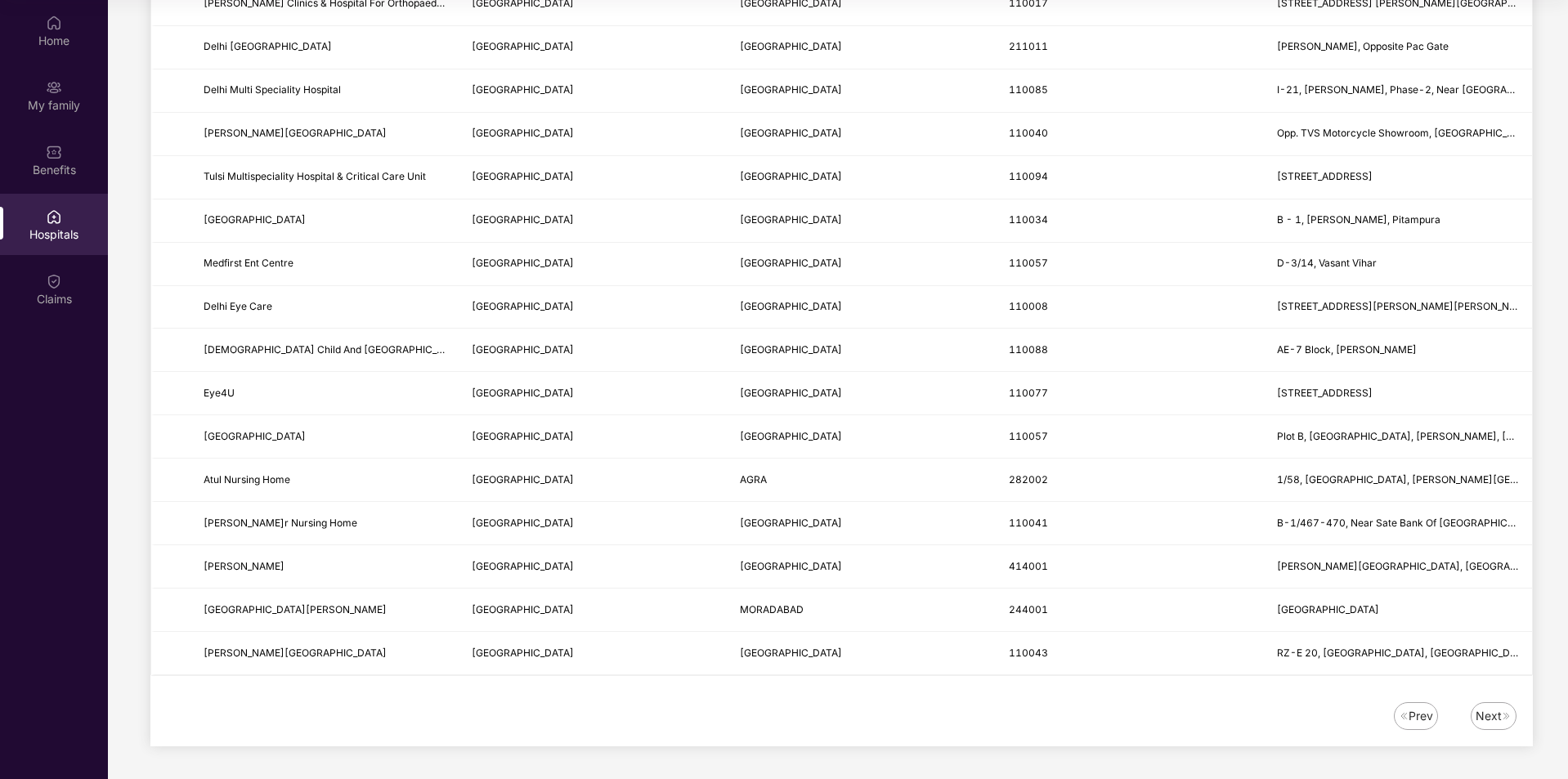
click at [1499, 711] on div "Next" at bounding box center [1488, 716] width 26 height 18
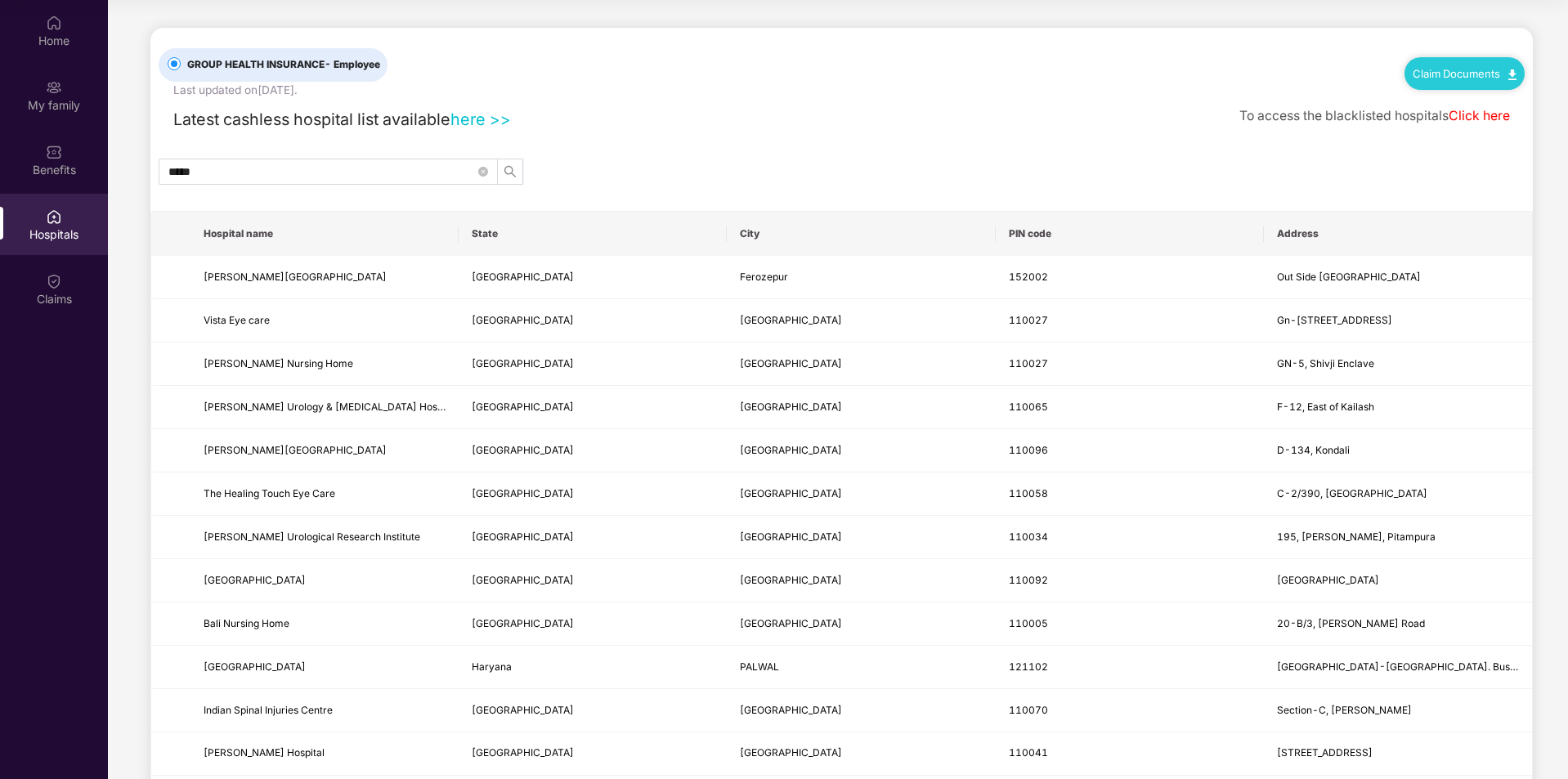
scroll to position [0, 0]
click at [273, 165] on input "*****" at bounding box center [322, 172] width 306 height 18
click at [485, 174] on icon "close-circle" at bounding box center [482, 172] width 10 height 10
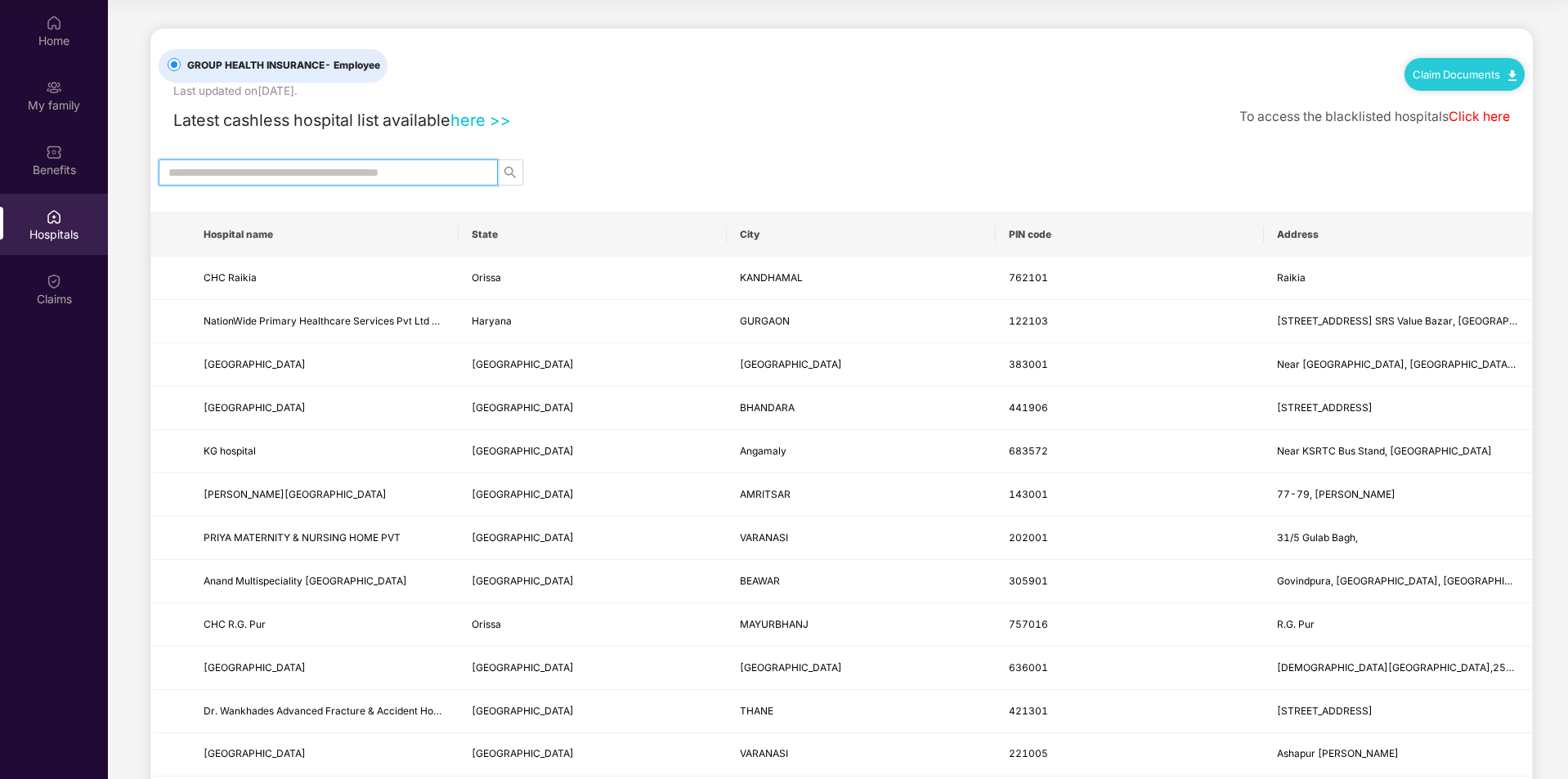
paste input "**********"
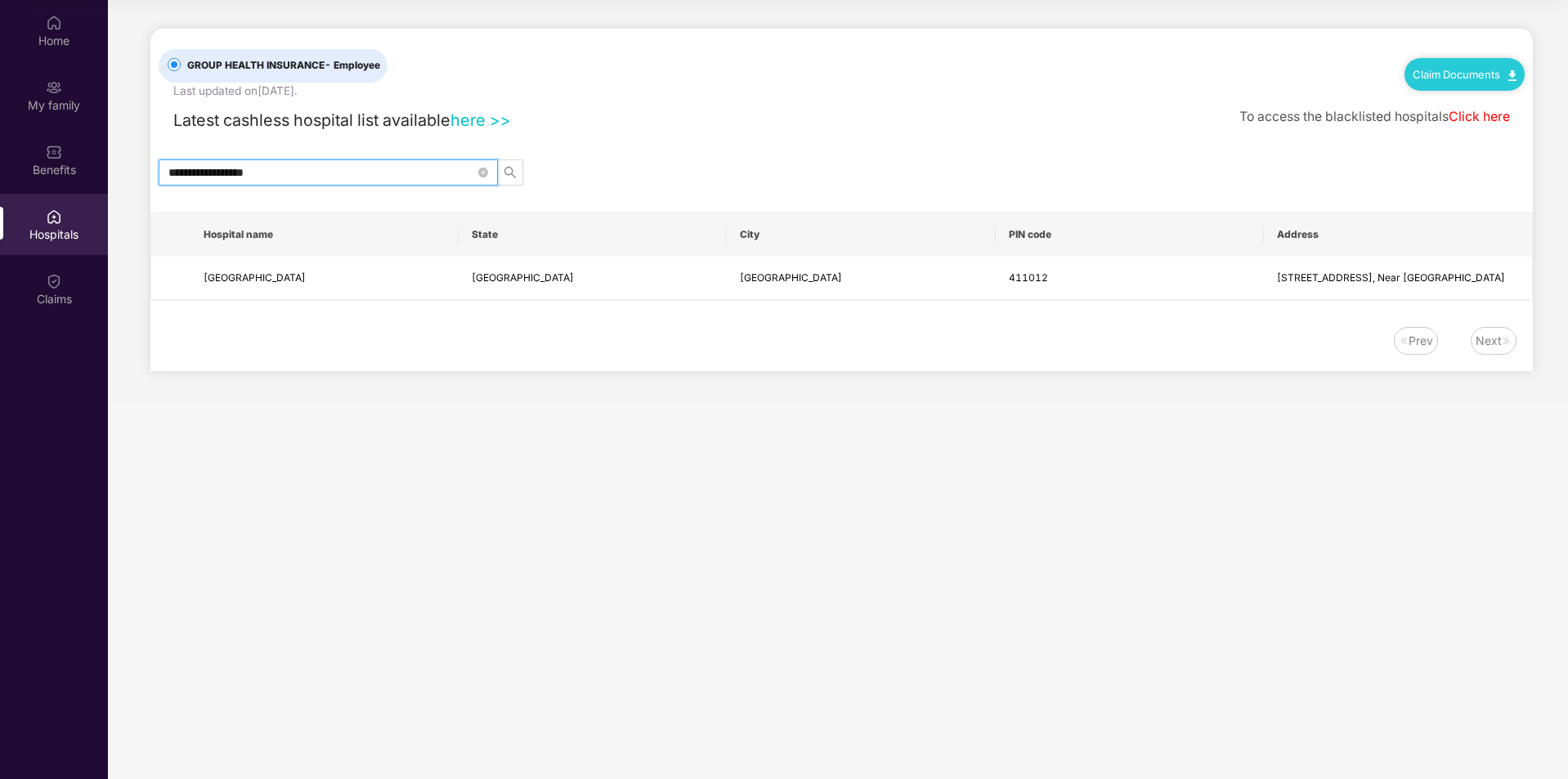
type input "**********"
click at [488, 118] on link "here >>" at bounding box center [481, 120] width 60 height 20
